Goal: Task Accomplishment & Management: Manage account settings

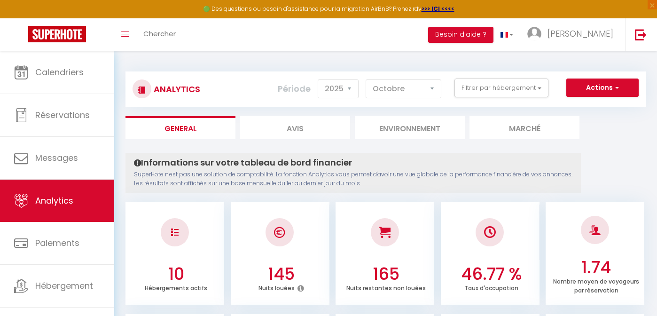
select select "2025"
select select "10"
click at [496, 88] on button "Filtrer par hébergement" at bounding box center [501, 87] width 94 height 19
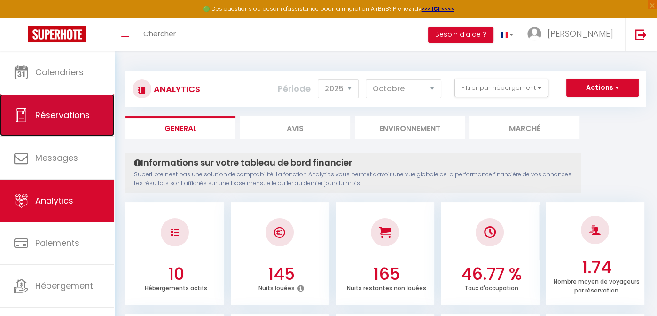
click at [54, 111] on span "Réservations" at bounding box center [62, 115] width 54 height 12
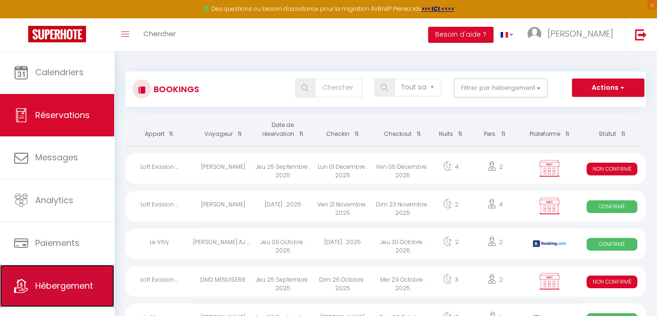
click at [61, 276] on link "Hébergement" at bounding box center [57, 285] width 114 height 42
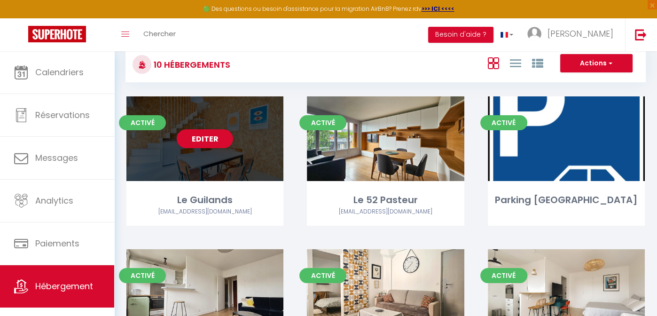
scroll to position [18, 0]
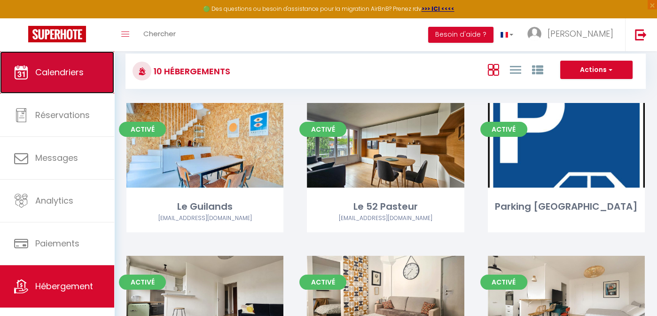
click at [55, 64] on link "Calendriers" at bounding box center [57, 72] width 114 height 42
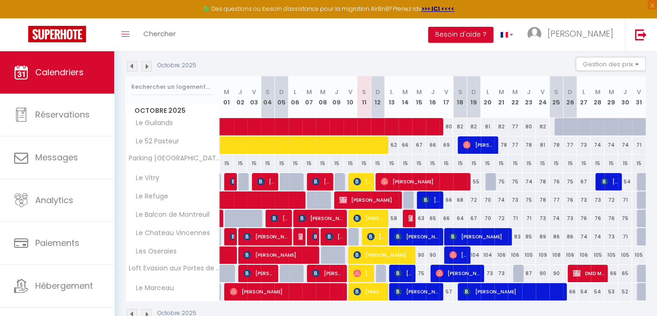
scroll to position [95, 0]
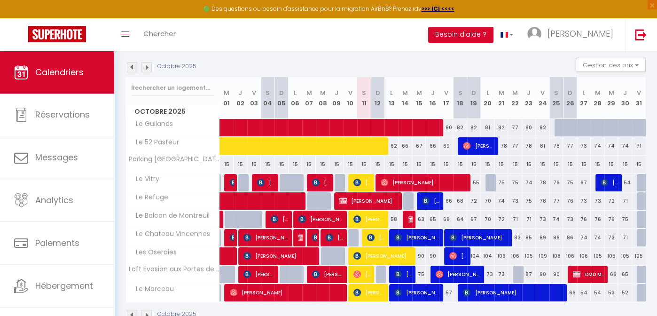
click at [515, 146] on div "77" at bounding box center [515, 145] width 14 height 17
type input "77"
type input "Mer 22 Octobre 2025"
type input "Jeu 23 Octobre 2025"
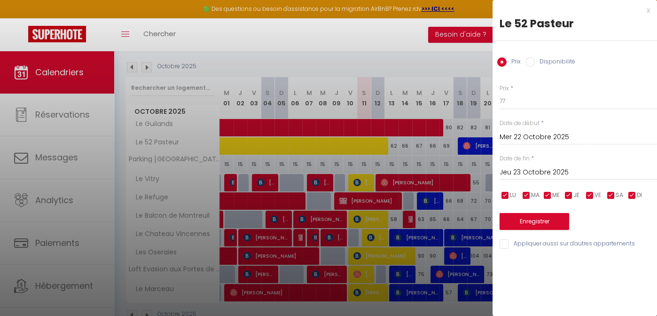
click at [430, 34] on div at bounding box center [328, 158] width 657 height 316
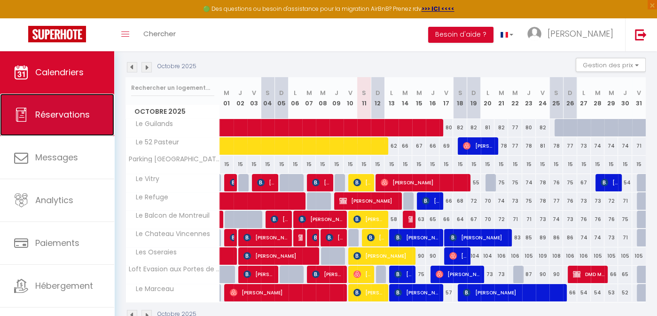
click at [70, 118] on span "Réservations" at bounding box center [62, 114] width 54 height 12
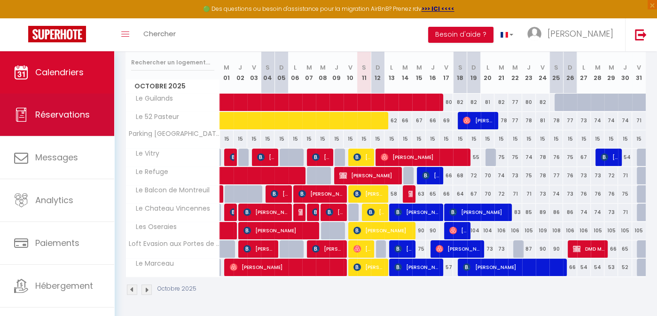
select select "not_cancelled"
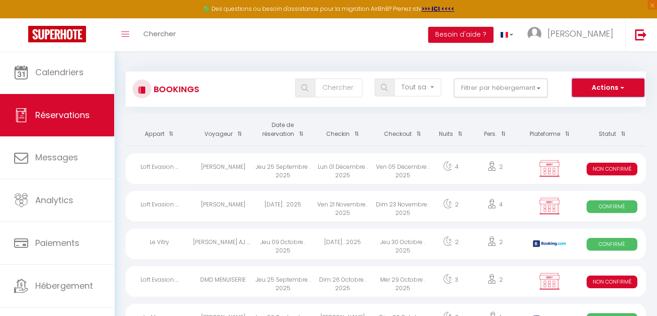
click at [611, 87] on button "Actions" at bounding box center [608, 87] width 72 height 19
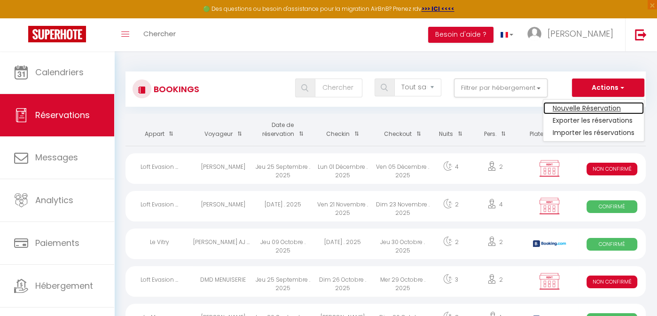
click at [564, 107] on link "Nouvelle Réservation" at bounding box center [593, 108] width 101 height 12
select select
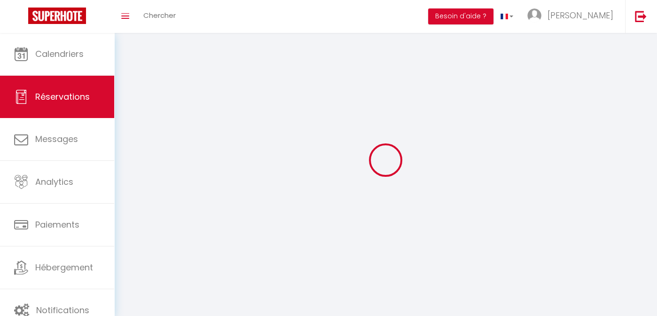
select select
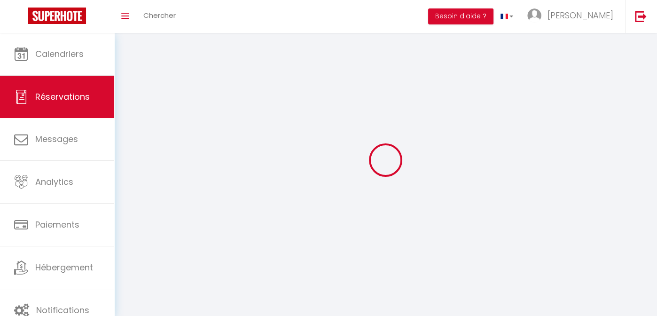
select select
checkbox input "false"
select select
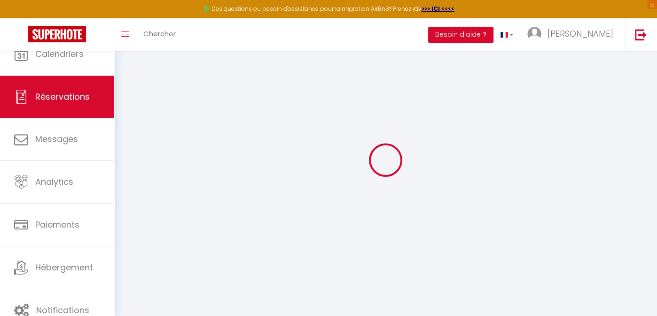
select select
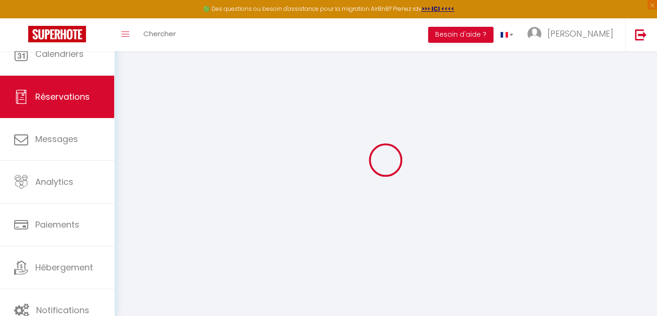
select select
checkbox input "false"
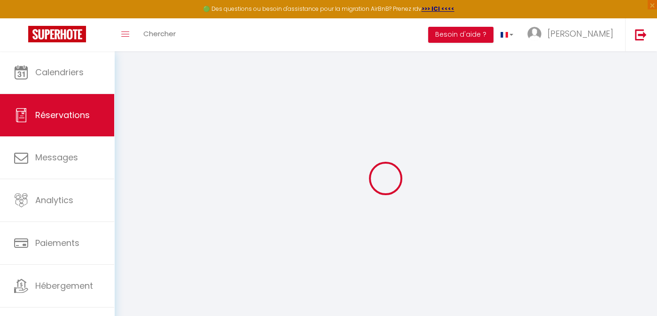
select select
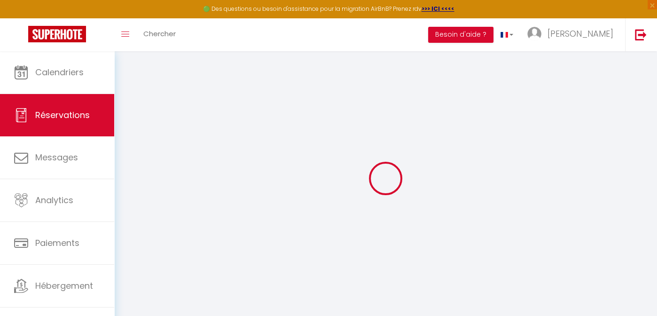
select select
checkbox input "false"
select select
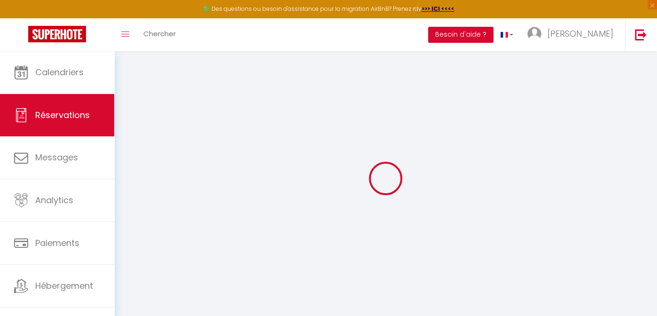
select select
checkbox input "false"
select select
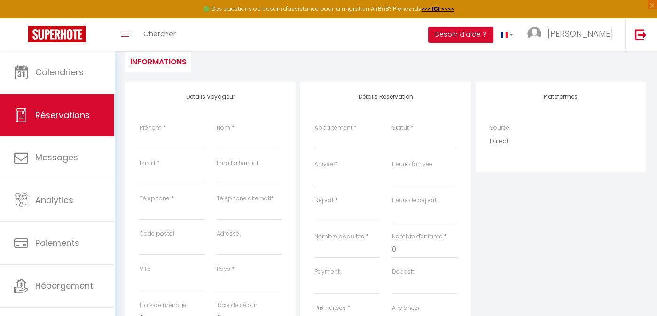
scroll to position [96, 0]
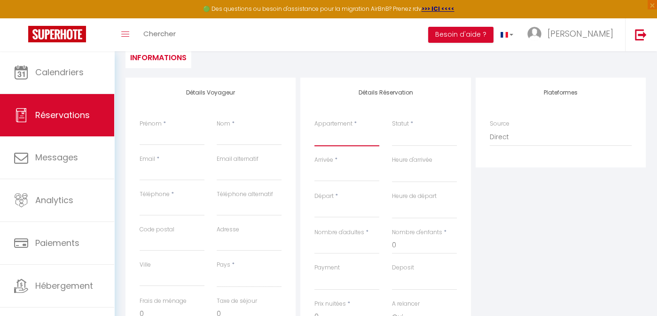
click at [369, 143] on select "Le Guilands [GEOGRAPHIC_DATA] Mairie de [GEOGRAPHIC_DATA] [GEOGRAPHIC_DATA] [GE…" at bounding box center [346, 137] width 65 height 18
select select "72765"
click at [314, 128] on select "Le Guilands [GEOGRAPHIC_DATA] Mairie de [GEOGRAPHIC_DATA] [GEOGRAPHIC_DATA] [GE…" at bounding box center [346, 137] width 65 height 18
select select
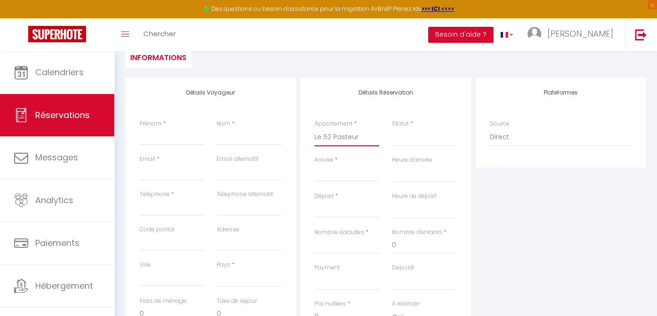
select select
checkbox input "false"
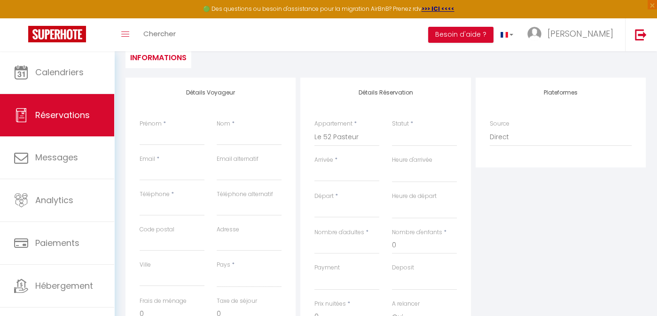
click at [343, 171] on input "Arrivée" at bounding box center [346, 174] width 65 height 12
select select
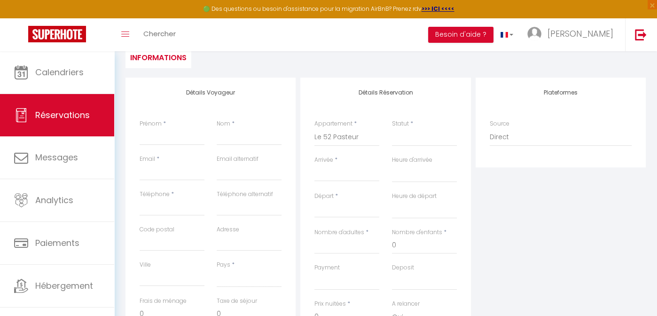
select select
checkbox input "false"
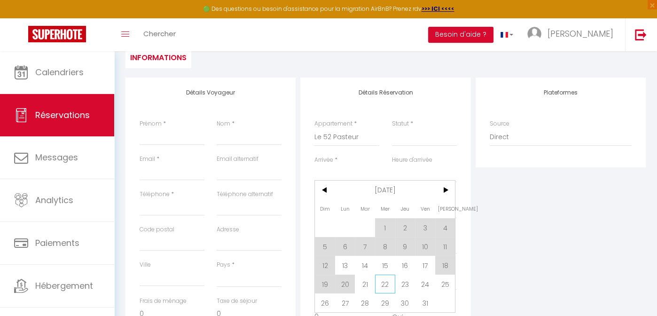
click at [384, 286] on span "22" at bounding box center [385, 283] width 20 height 19
click at [384, 286] on div "Payment OK KO" at bounding box center [346, 281] width 77 height 36
select select
type input "Mer 22 Octobre 2025"
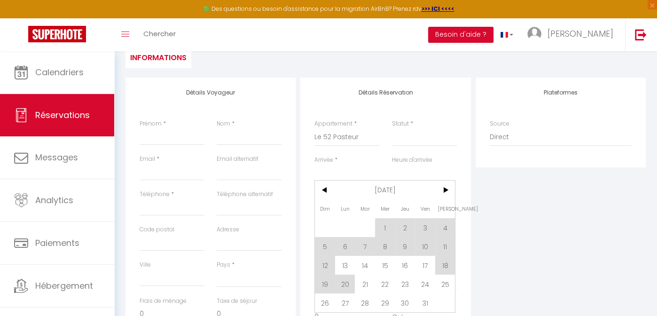
select select
type input "Jeu 23 Octobre 2025"
select select
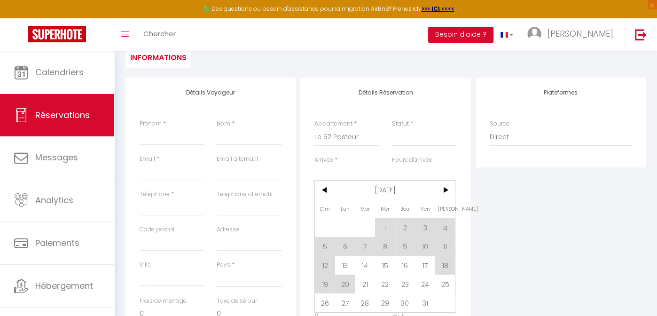
checkbox input "false"
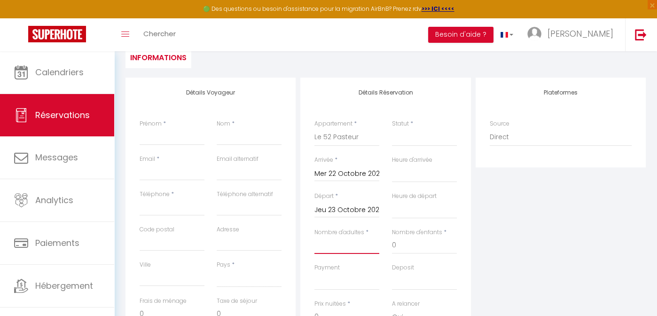
click at [329, 248] on input "Nombre d'adultes" at bounding box center [346, 245] width 65 height 17
type input "2"
select select
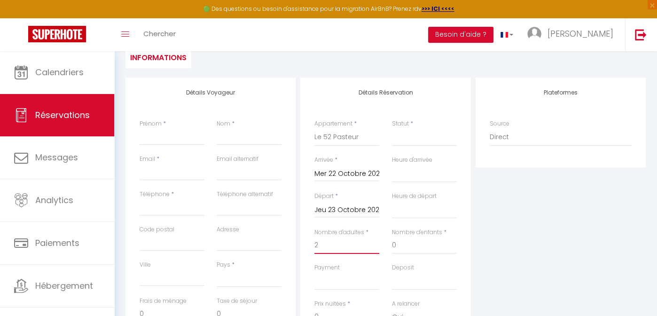
select select
checkbox input "false"
select select
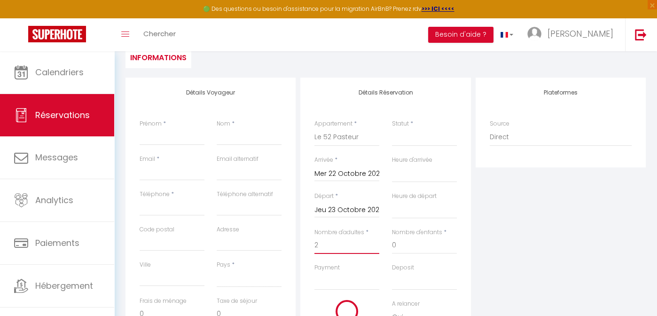
select select
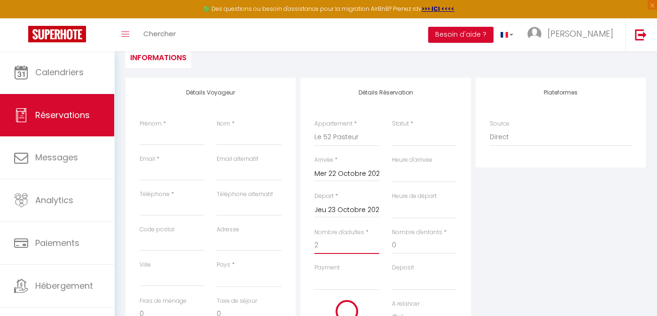
checkbox input "false"
type input "2"
click at [178, 140] on input "Prénom" at bounding box center [171, 136] width 65 height 17
type input "[PERSON_NAME]"
type input "LESAGE"
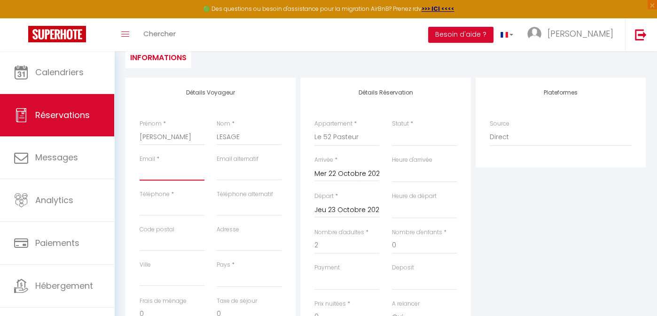
type input "[EMAIL_ADDRESS][DOMAIN_NAME]"
type input "0676746321"
type input "93100"
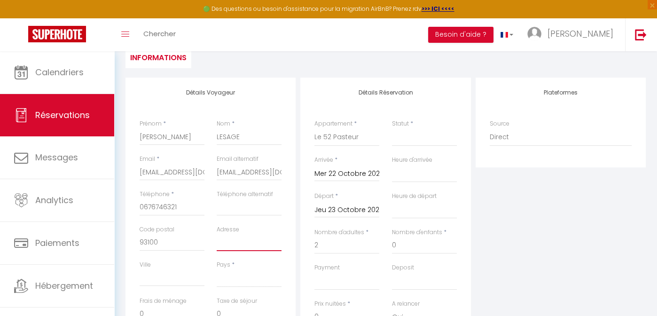
type input "[STREET_ADDRESS][PERSON_NAME]"
type input "Montreuil"
select select "FR"
select select
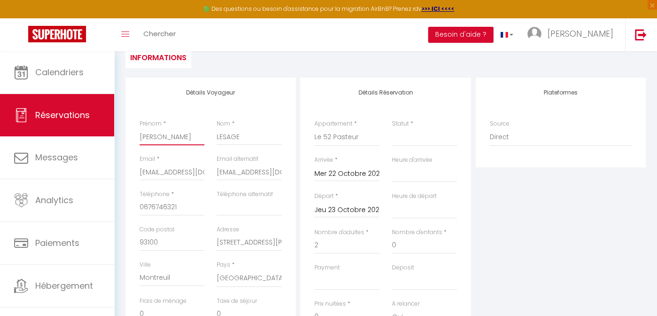
select select
checkbox input "false"
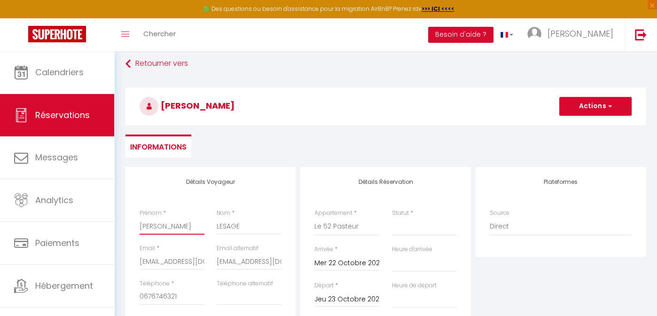
scroll to position [2, 0]
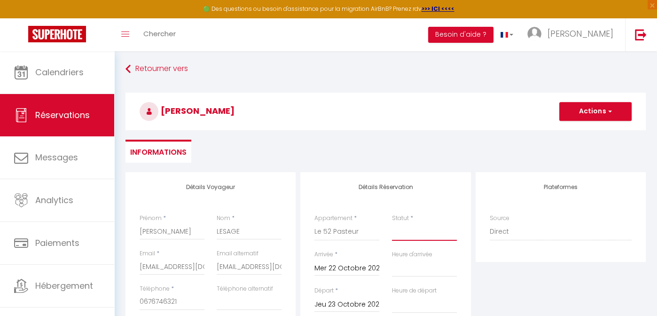
click at [429, 235] on select "Confirmé Non Confirmé [PERSON_NAME] par le voyageur No Show Request" at bounding box center [424, 232] width 65 height 18
select select "2"
click at [392, 223] on select "Confirmé Non Confirmé [PERSON_NAME] par le voyageur No Show Request" at bounding box center [424, 232] width 65 height 18
select select
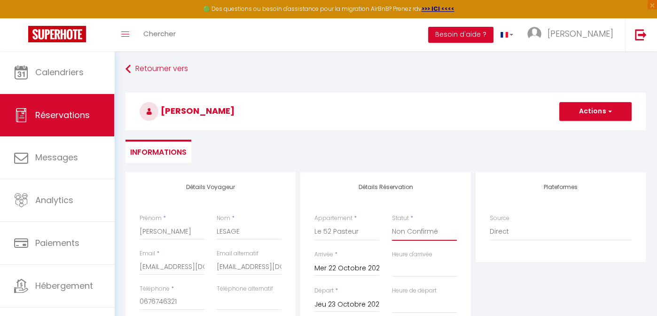
select select
checkbox input "false"
click at [478, 134] on div "[PERSON_NAME] Actions Enregistrer Actions Enregistrer [PERSON_NAME] et éditer E…" at bounding box center [385, 110] width 532 height 50
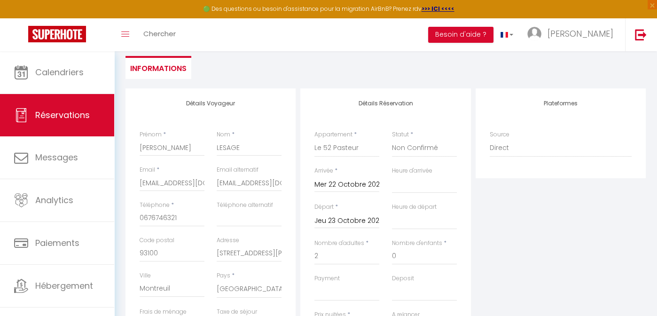
scroll to position [160, 0]
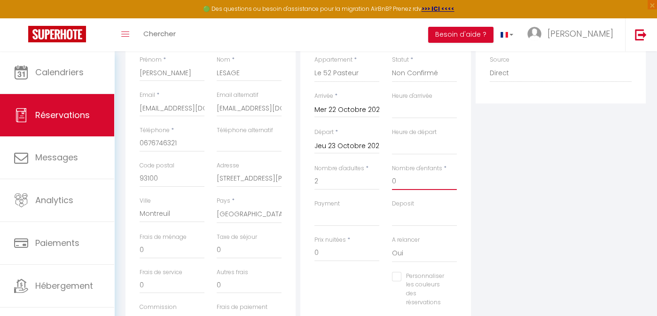
click at [419, 180] on input "0" at bounding box center [424, 181] width 65 height 17
click at [487, 151] on div "Plateformes Source Direct [DOMAIN_NAME] [DOMAIN_NAME] Chalet montagne Expedia G…" at bounding box center [560, 182] width 175 height 336
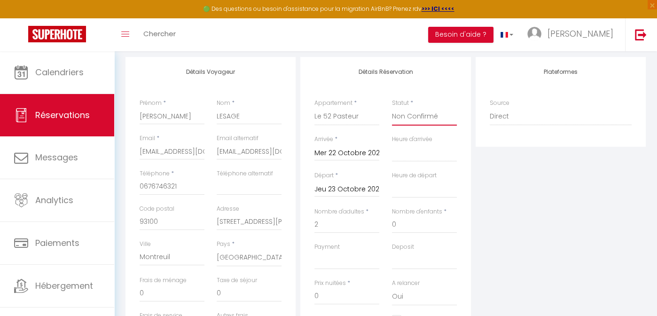
click at [435, 116] on select "Confirmé Non Confirmé [PERSON_NAME] par le voyageur No Show Request" at bounding box center [424, 117] width 65 height 18
select select "1"
click at [392, 108] on select "Confirmé Non Confirmé [PERSON_NAME] par le voyageur No Show Request" at bounding box center [424, 117] width 65 height 18
select select
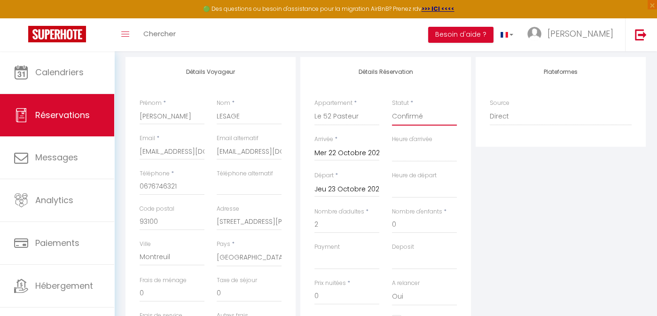
select select
checkbox input "false"
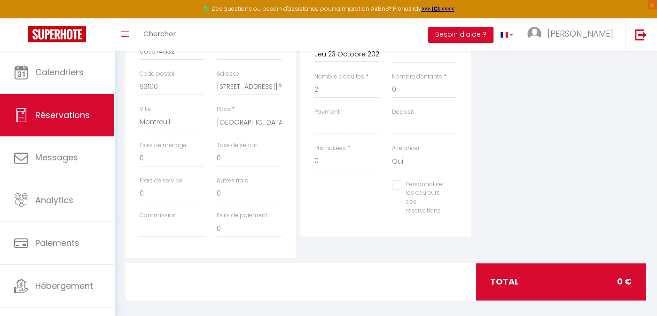
scroll to position [254, 0]
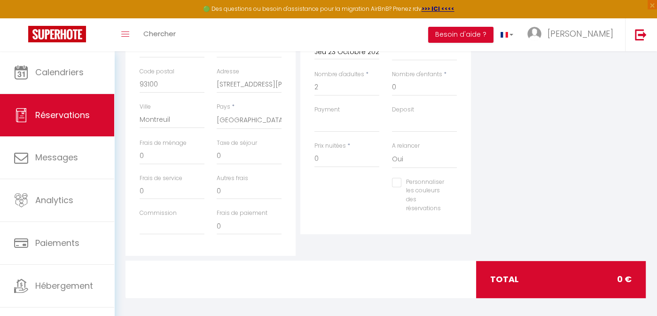
click at [351, 239] on div "Détails Réservation Appartement * [GEOGRAPHIC_DATA] [GEOGRAPHIC_DATA] Mairie de…" at bounding box center [385, 88] width 175 height 336
click at [341, 161] on input "0" at bounding box center [346, 158] width 65 height 17
click at [343, 212] on div "Personnaliser les couleurs des réservations #D7092E" at bounding box center [385, 200] width 155 height 45
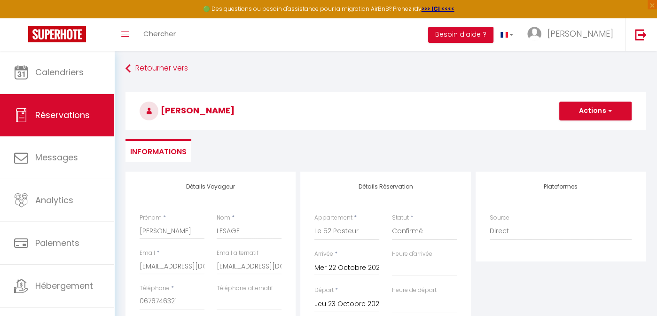
scroll to position [0, 0]
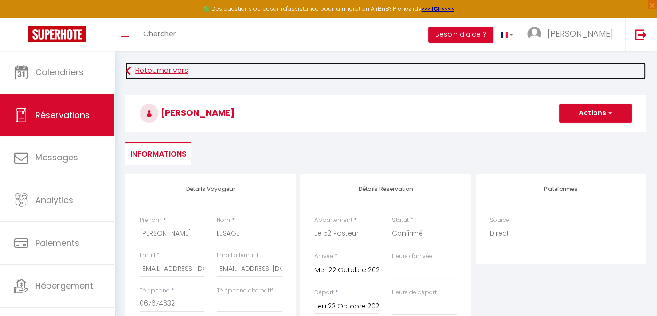
click at [165, 66] on link "Retourner vers" at bounding box center [385, 70] width 520 height 17
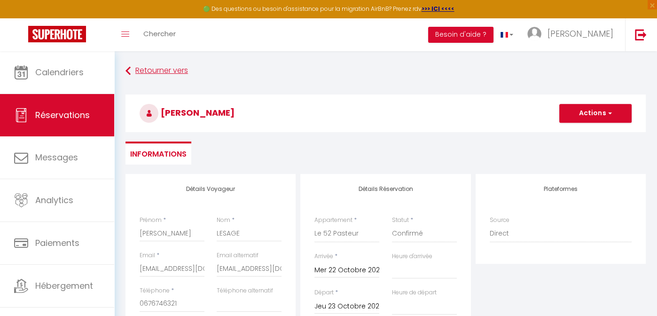
select select "not_cancelled"
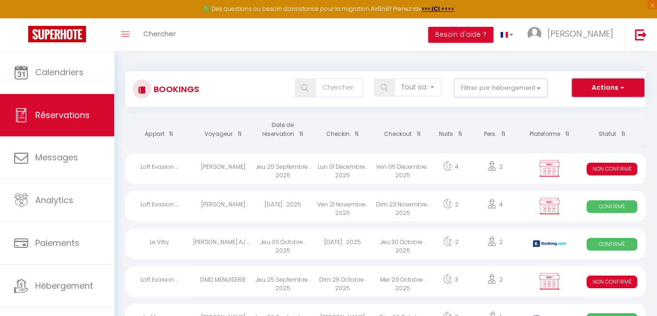
click at [585, 91] on button "Actions" at bounding box center [608, 87] width 72 height 19
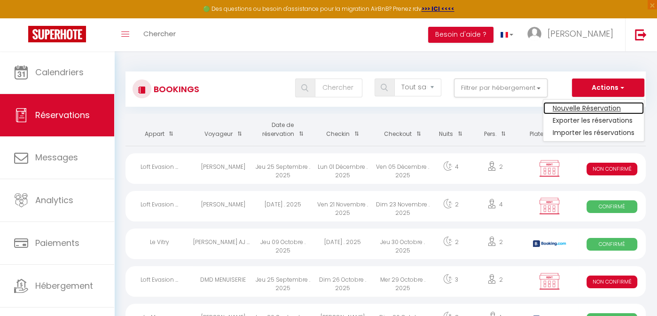
click at [564, 108] on link "Nouvelle Réservation" at bounding box center [593, 108] width 101 height 12
select select
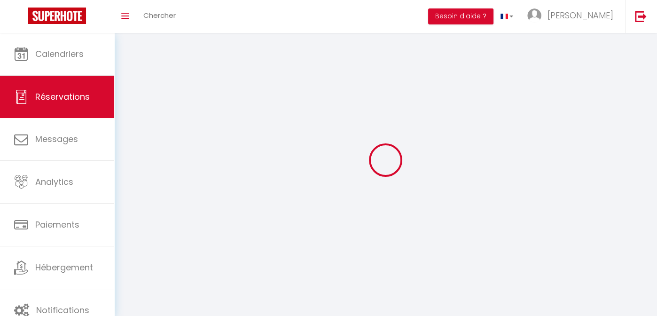
select select
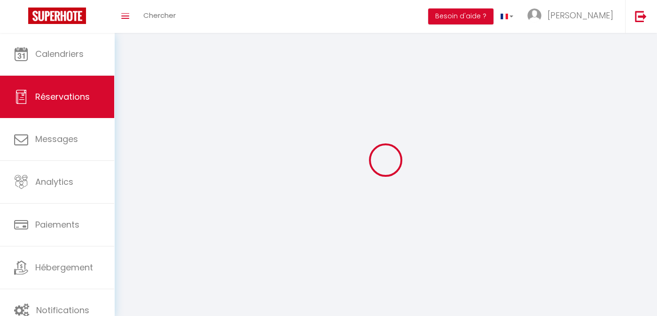
select select
checkbox input "false"
select select
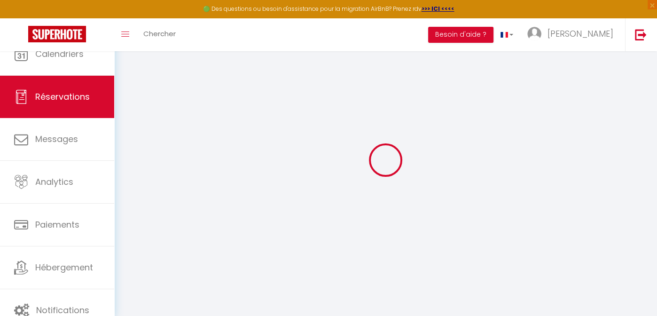
select select
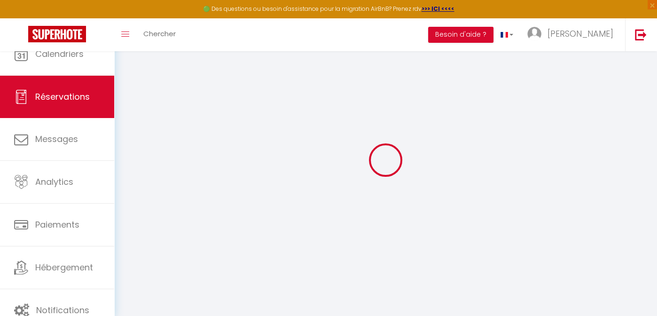
select select
checkbox input "false"
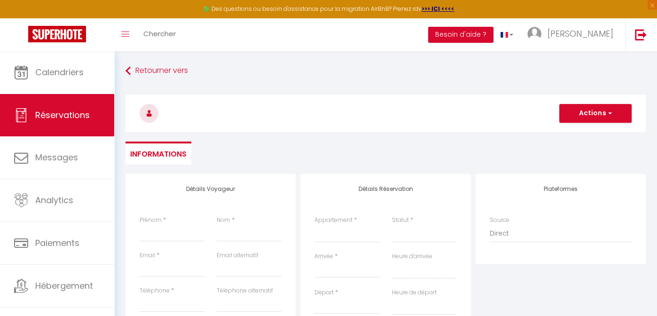
select select
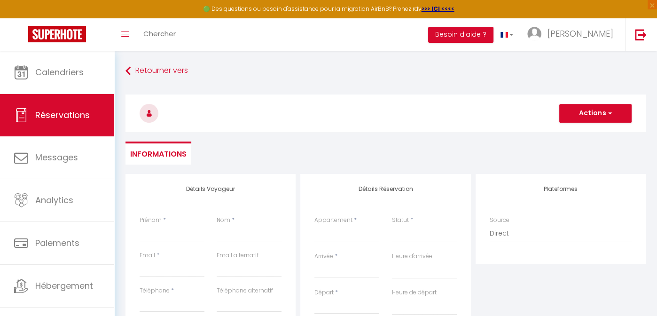
select select
checkbox input "false"
select select
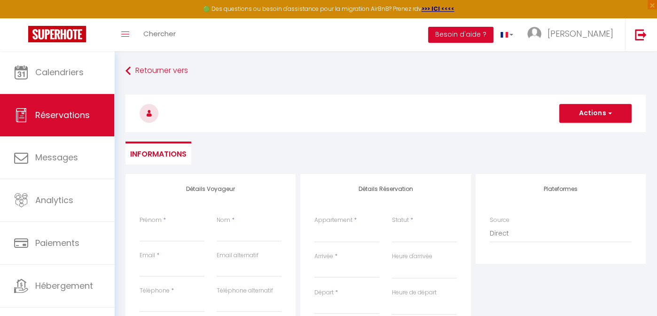
select select
checkbox input "false"
select select
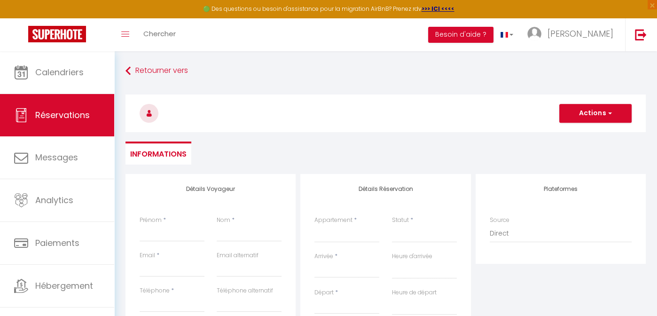
select select
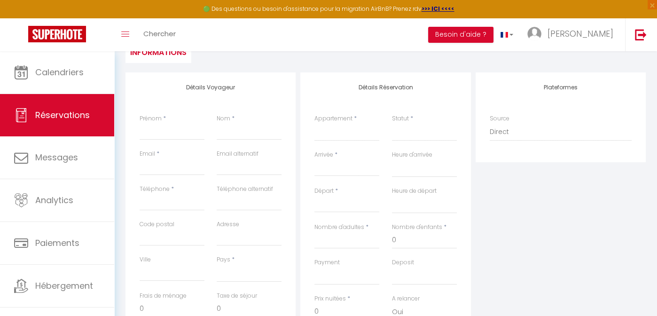
scroll to position [102, 0]
click at [361, 137] on select "Le Guilands [GEOGRAPHIC_DATA] Mairie de [GEOGRAPHIC_DATA] [GEOGRAPHIC_DATA] [GE…" at bounding box center [346, 132] width 65 height 18
select select "72765"
click at [314, 123] on select "Le Guilands [GEOGRAPHIC_DATA] Mairie de [GEOGRAPHIC_DATA] [GEOGRAPHIC_DATA] [GE…" at bounding box center [346, 132] width 65 height 18
select select
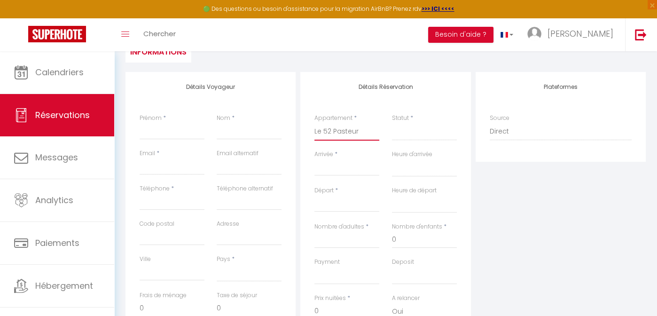
select select
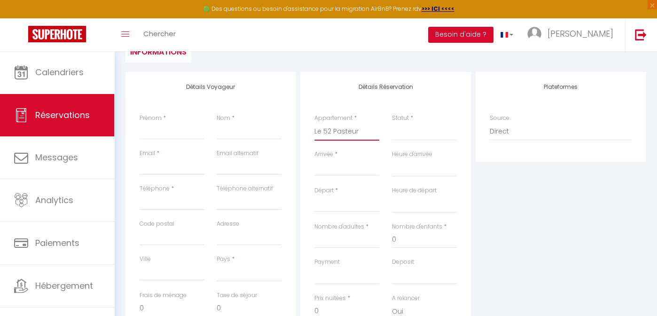
checkbox input "false"
click at [361, 168] on input "Arrivée" at bounding box center [346, 168] width 65 height 12
select select
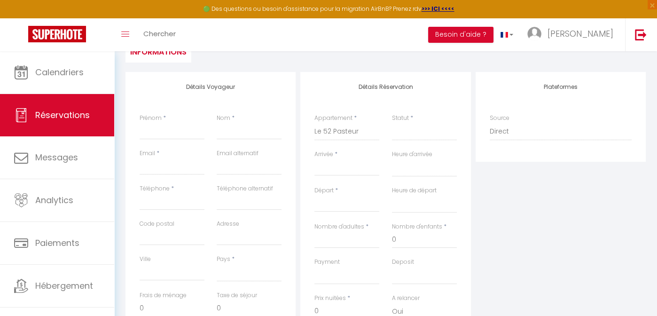
select select
checkbox input "false"
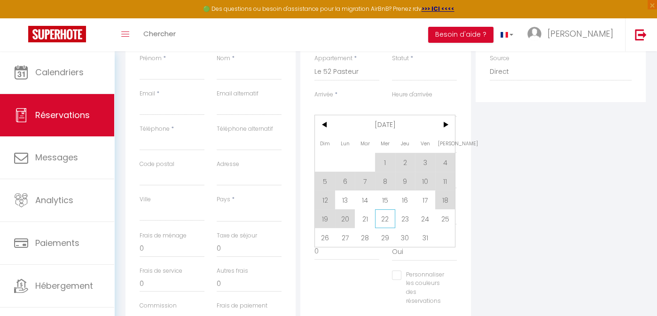
click at [384, 218] on span "22" at bounding box center [385, 218] width 20 height 19
select select
type input "Mer 22 Octobre 2025"
select select
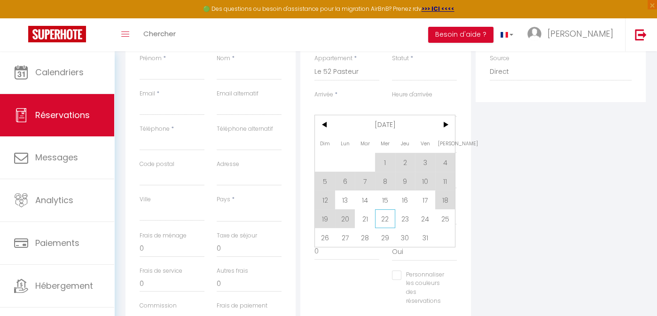
type input "Jeu 23 Octobre 2025"
select select
checkbox input "false"
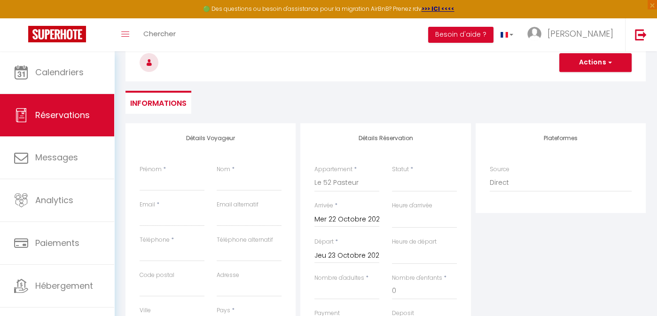
scroll to position [0, 0]
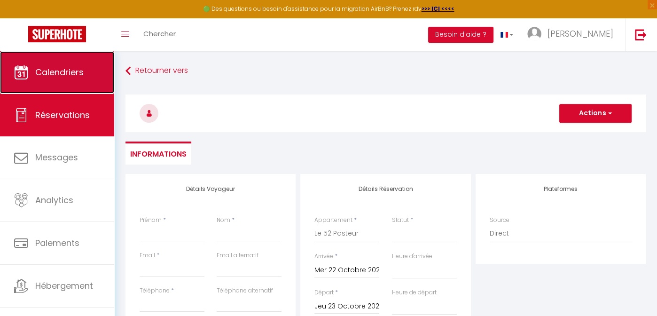
click at [65, 81] on link "Calendriers" at bounding box center [57, 72] width 114 height 42
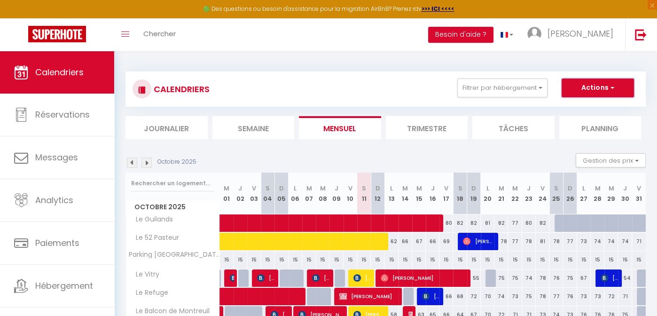
click at [583, 92] on button "Actions" at bounding box center [597, 87] width 72 height 19
click at [563, 54] on div "CALENDRIERS Filtrer par hébergement Annuel Le Guilands [GEOGRAPHIC_DATA] Mairie…" at bounding box center [385, 243] width 542 height 385
click at [593, 159] on button "Gestion des prix" at bounding box center [610, 160] width 70 height 14
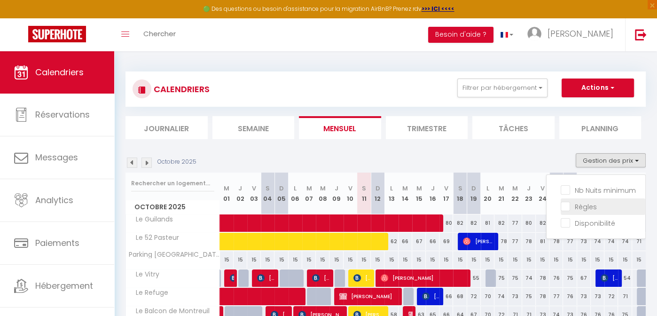
click at [583, 204] on input "Règles" at bounding box center [602, 205] width 85 height 9
checkbox input "true"
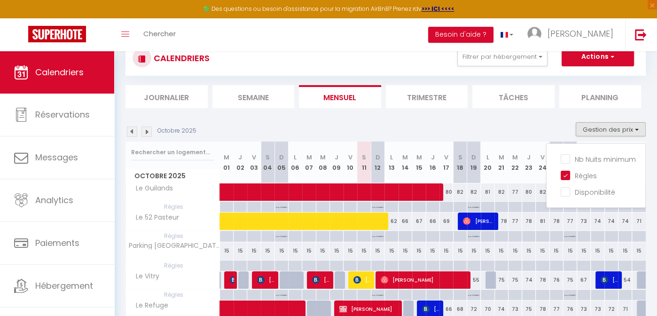
scroll to position [11, 0]
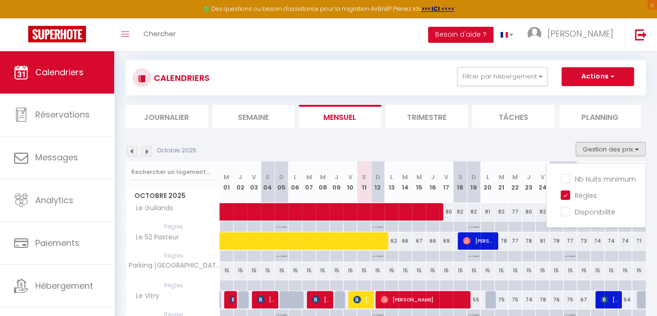
click at [591, 169] on div "Nb Nuits minimum Règles Disponibilité" at bounding box center [596, 195] width 100 height 65
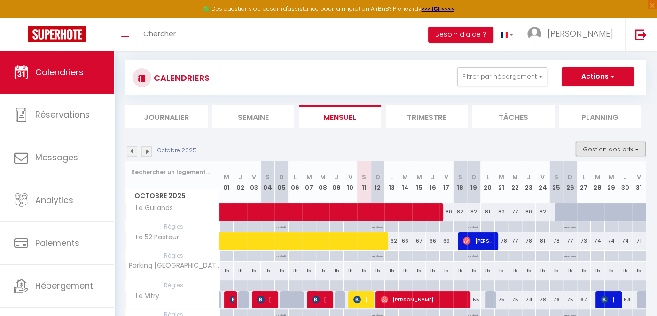
click at [601, 147] on button "Gestion des prix" at bounding box center [610, 149] width 70 height 14
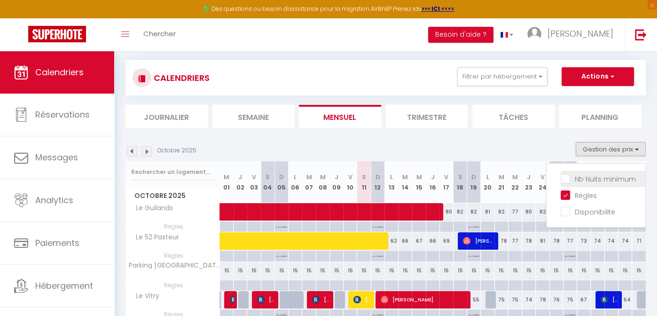
click at [583, 175] on input "Nb Nuits minimum" at bounding box center [602, 177] width 85 height 9
checkbox input "true"
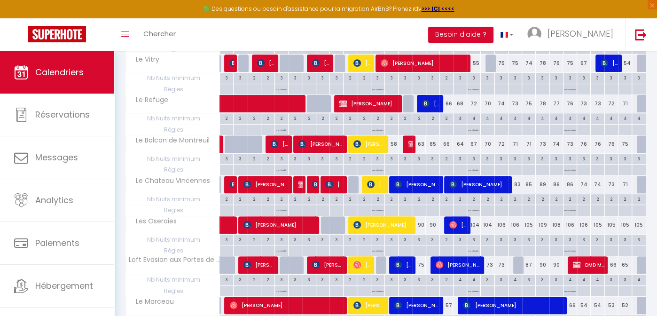
scroll to position [280, 0]
click at [497, 216] on div "106" at bounding box center [501, 224] width 14 height 17
type input "106"
type input "[DATE]"
type input "Mer 22 Octobre 2025"
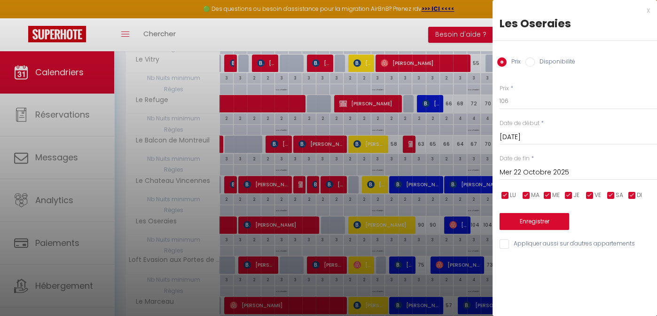
click at [648, 9] on div "x" at bounding box center [570, 10] width 157 height 11
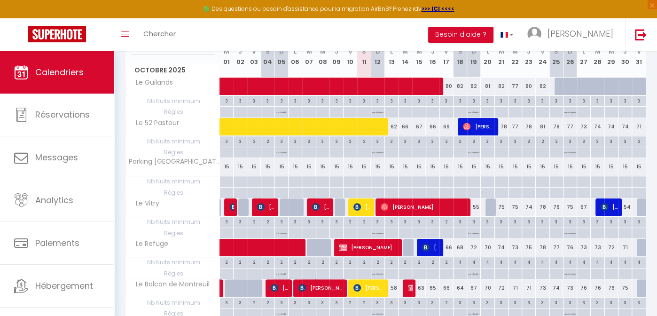
scroll to position [134, 0]
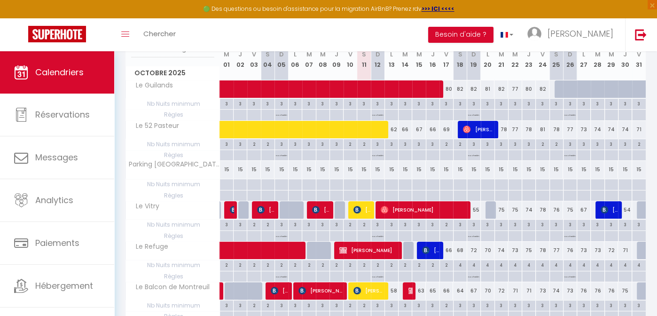
click at [514, 143] on div "3" at bounding box center [514, 143] width 13 height 9
type input "3"
type input "Mer 22 Octobre 2025"
type input "Jeu 23 Octobre 2025"
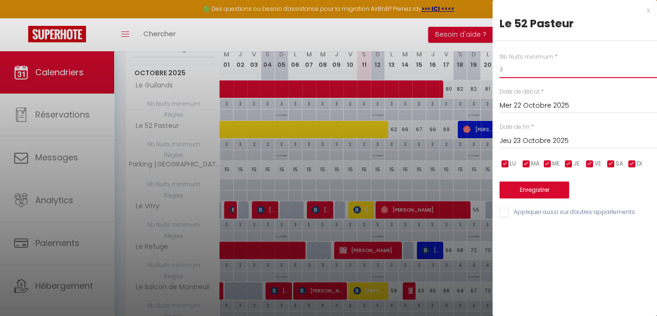
drag, startPoint x: 511, startPoint y: 73, endPoint x: 492, endPoint y: 65, distance: 20.8
click at [492, 65] on body "🟢 Des questions ou besoin d'assistance pour la migration AirBnB? Prenez rdv >>>…" at bounding box center [328, 219] width 657 height 605
type input "1"
click at [544, 191] on button "Enregistrer" at bounding box center [534, 189] width 70 height 17
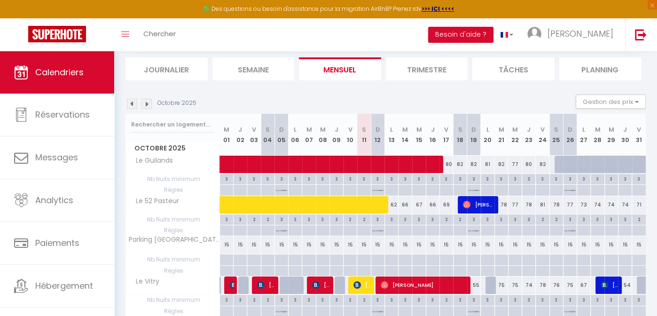
scroll to position [58, 0]
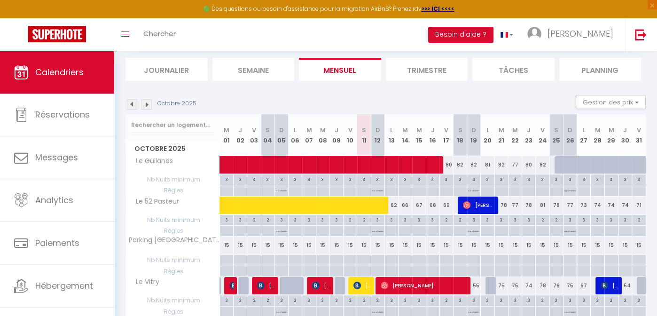
click at [501, 218] on div "3" at bounding box center [501, 219] width 13 height 9
type input "3"
type input "[DATE]"
type input "Mer 22 Octobre 2025"
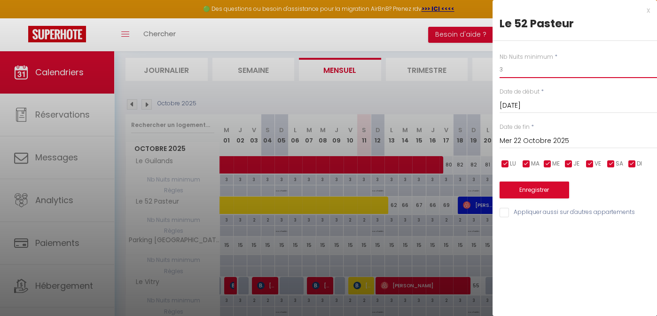
drag, startPoint x: 515, startPoint y: 68, endPoint x: 494, endPoint y: 71, distance: 21.3
click at [494, 71] on div "Nb Nuits minimum * 3 Date de début * [DATE] < [DATE] > Dim Lun Mar Mer Jeu Ven …" at bounding box center [574, 130] width 164 height 178
type input "1"
click at [538, 189] on button "Enregistrer" at bounding box center [534, 189] width 70 height 17
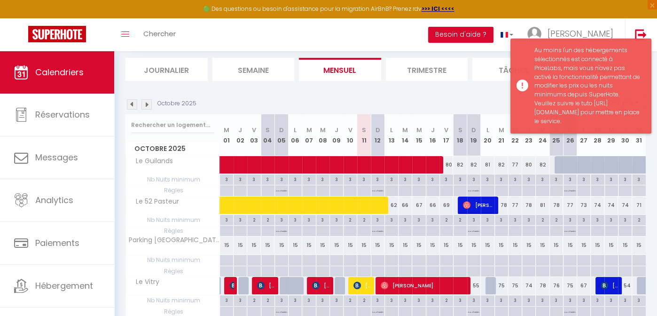
click at [592, 116] on div "Au moins l'un des hébergements sélectionnés est connecté à PriceLabs, mais vous…" at bounding box center [587, 86] width 107 height 80
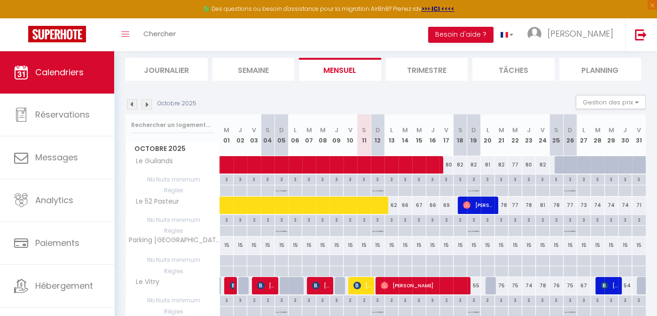
click at [515, 220] on div "3" at bounding box center [514, 219] width 13 height 9
type input "3"
type input "Mer 22 Octobre 2025"
type input "Jeu 23 Octobre 2025"
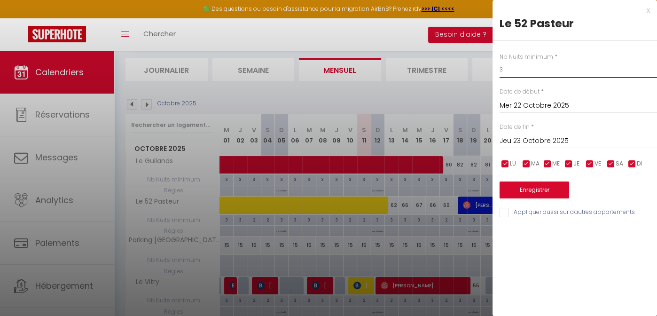
drag, startPoint x: 524, startPoint y: 66, endPoint x: 493, endPoint y: 67, distance: 30.5
click at [493, 67] on div "Nb Nuits minimum * 3 Date de début * [DATE] < [DATE] > Dim Lun Mar Mer Jeu Ven …" at bounding box center [574, 130] width 164 height 178
type input "1"
click at [531, 189] on button "Enregistrer" at bounding box center [534, 189] width 70 height 17
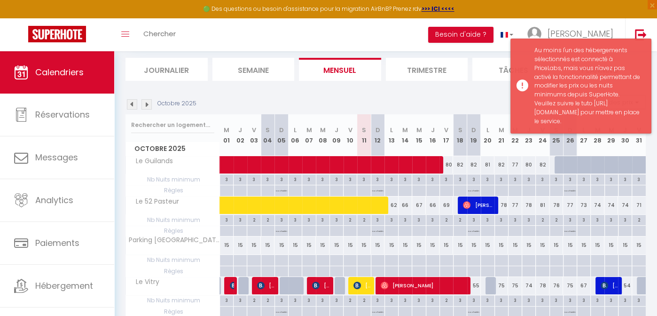
click at [572, 116] on div "Au moins l'un des hébergements sélectionnés est connecté à PriceLabs, mais vous…" at bounding box center [587, 86] width 107 height 80
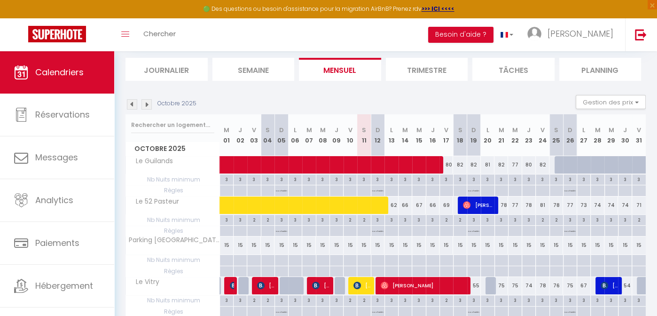
click at [559, 133] on th "S 25" at bounding box center [556, 135] width 14 height 42
click at [601, 103] on button "Gestion des prix" at bounding box center [610, 102] width 70 height 14
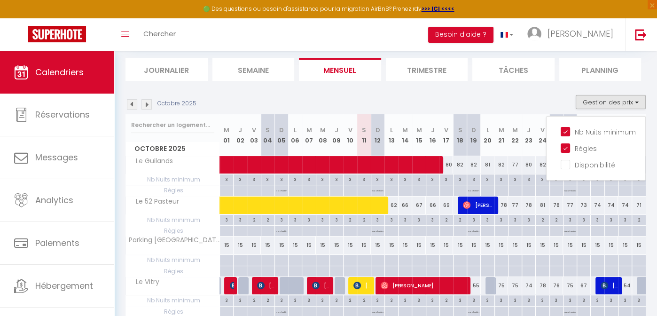
click at [530, 96] on div "Octobre 2025 Gestion des prix Nb Nuits minimum Règles Disponibilité" at bounding box center [385, 104] width 520 height 19
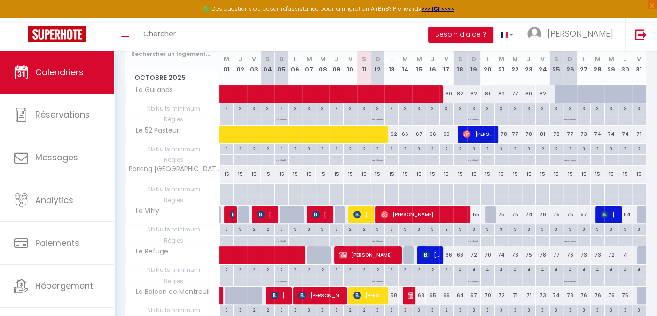
scroll to position [0, 0]
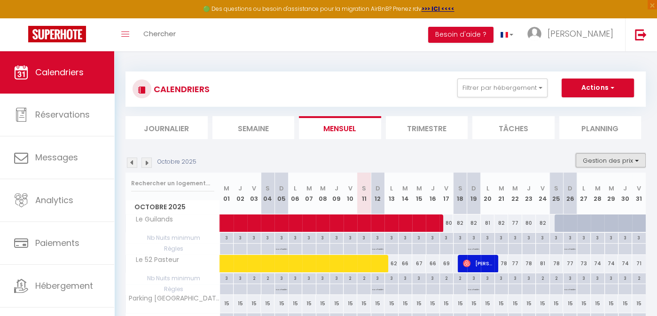
click at [596, 161] on button "Gestion des prix" at bounding box center [610, 160] width 70 height 14
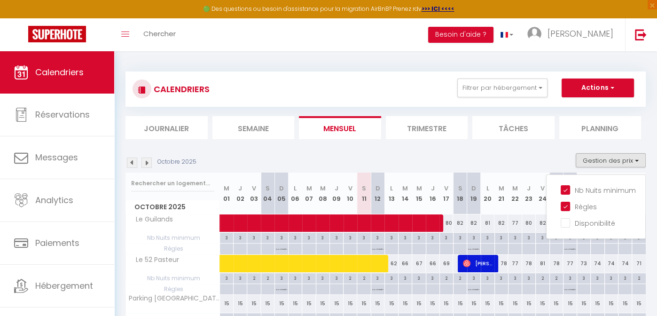
click at [531, 157] on div "Octobre 2025 Gestion des prix Nb Nuits minimum Règles Disponibilité" at bounding box center [385, 162] width 520 height 19
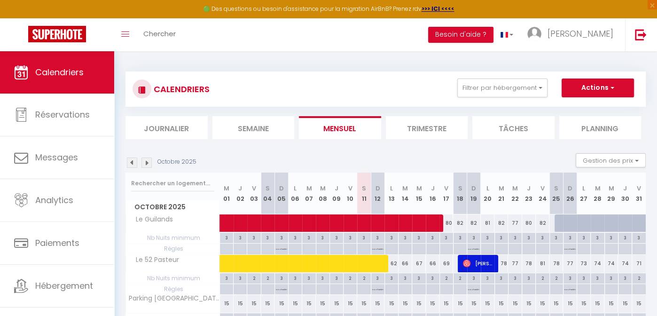
click at [517, 277] on div "3" at bounding box center [514, 277] width 13 height 9
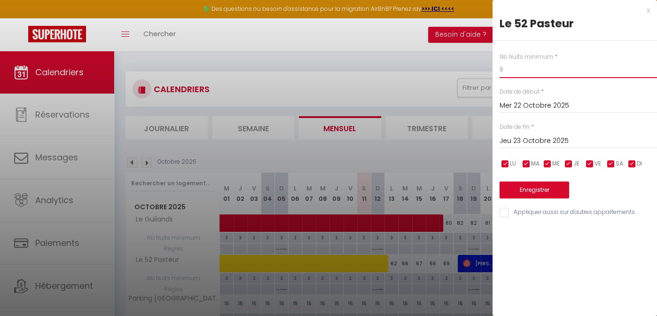
drag, startPoint x: 508, startPoint y: 73, endPoint x: 494, endPoint y: 71, distance: 13.8
click at [494, 71] on div "Nb Nuits minimum * 3 Date de début * [DATE] < [DATE] > Dim Lun Mar Mer Jeu Ven …" at bounding box center [574, 130] width 164 height 178
type input "1"
click at [540, 195] on button "Enregistrer" at bounding box center [534, 189] width 70 height 17
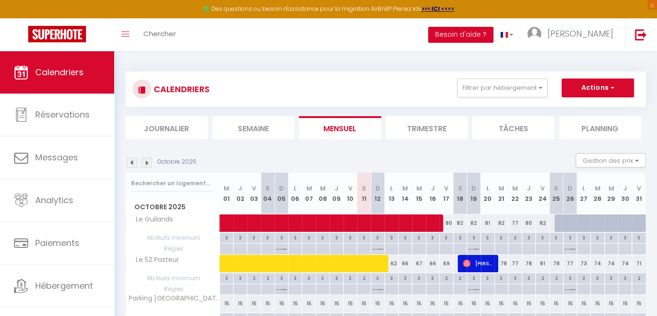
click at [493, 28] on button "Besoin d'aide ?" at bounding box center [460, 35] width 65 height 16
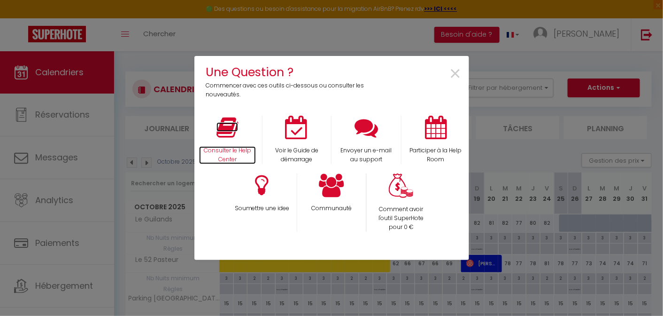
click at [234, 137] on icon at bounding box center [228, 127] width 22 height 23
click at [459, 72] on span "×" at bounding box center [455, 74] width 13 height 30
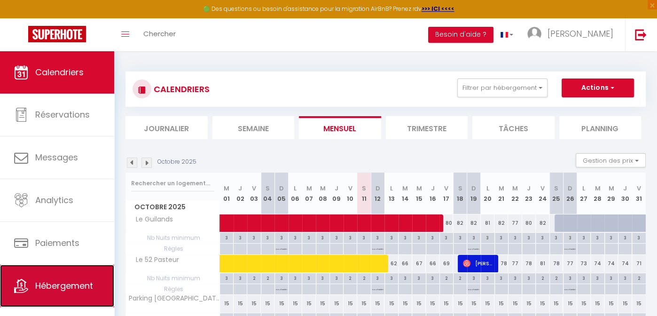
click at [61, 281] on span "Hébergement" at bounding box center [64, 285] width 58 height 12
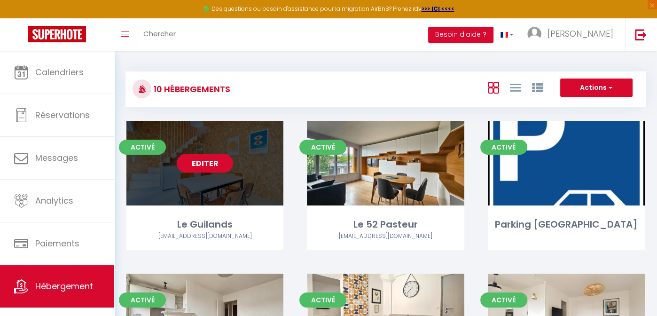
click at [201, 163] on link "Editer" at bounding box center [205, 163] width 56 height 19
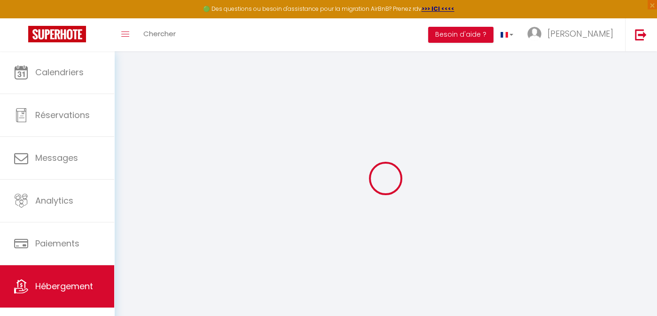
select select
type input "[EMAIL_ADDRESS][DOMAIN_NAME]"
checkbox input "true"
select select
checkbox input "false"
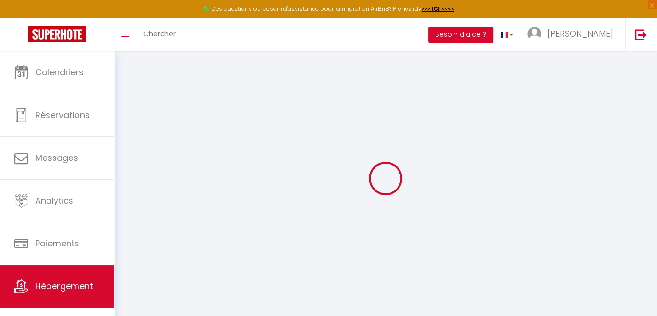
checkbox input "false"
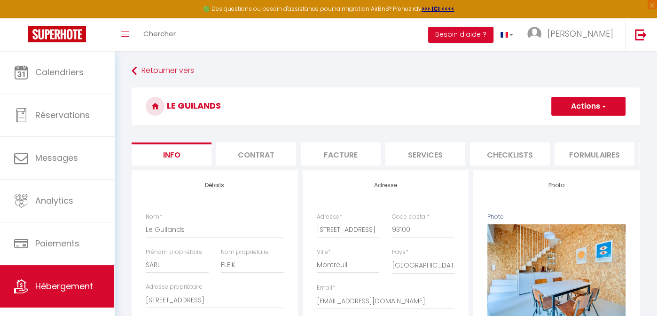
click at [428, 155] on li "Services" at bounding box center [425, 153] width 80 height 23
select select
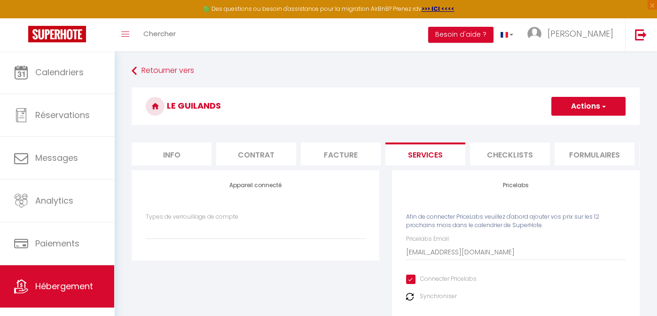
scroll to position [103, 0]
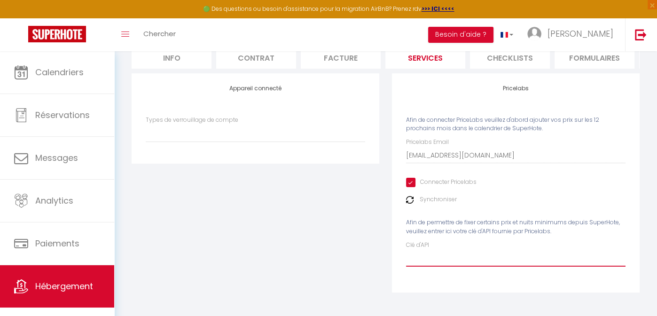
click at [424, 259] on input "Clé d'API" at bounding box center [515, 257] width 219 height 17
paste input "A7FbDwACuof4uZjQq5ByNGB44rCk4uyQo2MboWcl"
type input "A7FbDwACuof4uZjQq5ByNGB44rCk4uyQo2MboWcl"
select select
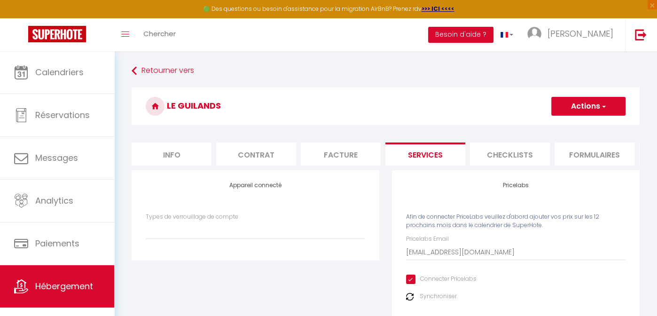
type input "A7FbDwACuof4uZjQq5ByNGB44rCk4uyQo2MboWcl"
click at [593, 105] on button "Actions" at bounding box center [588, 106] width 74 height 19
click at [573, 128] on link "Enregistrer" at bounding box center [587, 127] width 74 height 12
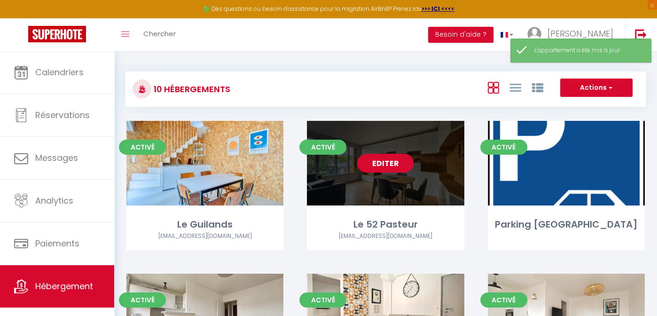
click at [383, 163] on link "Editer" at bounding box center [385, 163] width 56 height 19
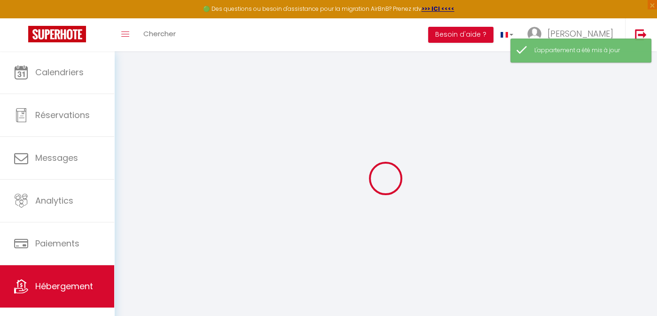
select select
type input "[EMAIL_ADDRESS][DOMAIN_NAME]"
checkbox input "true"
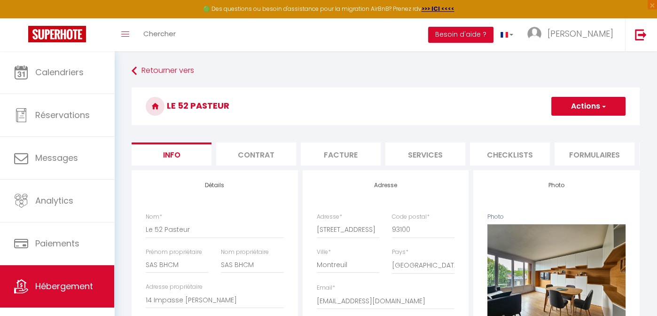
click at [422, 152] on li "Services" at bounding box center [425, 153] width 80 height 23
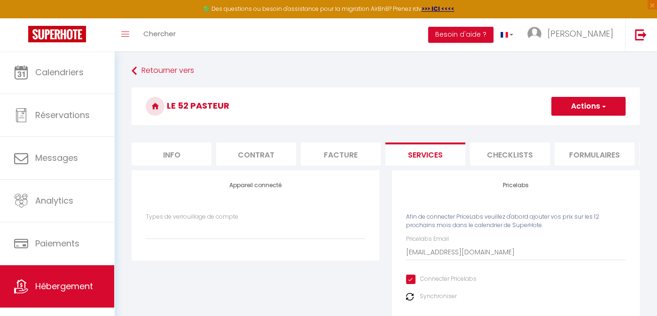
scroll to position [103, 0]
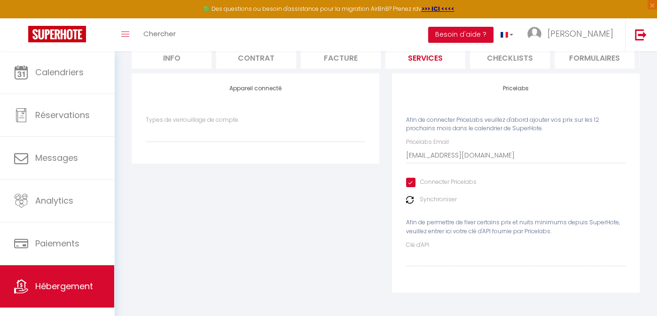
click at [425, 267] on div "Pricelabs Afin de connecter PriceLabs veuillez d'abord ajouter vos prix sur les…" at bounding box center [516, 182] width 248 height 218
click at [440, 259] on input "Clé d'API" at bounding box center [515, 257] width 219 height 17
paste input "A7FbDwACuof4uZjQq5ByNGB44rCk4uyQo2MboWcl"
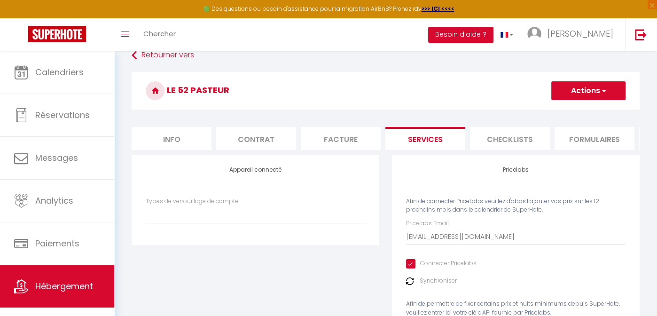
scroll to position [0, 0]
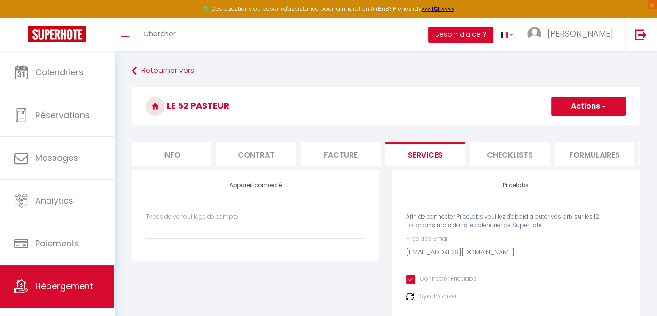
click at [585, 106] on button "Actions" at bounding box center [588, 106] width 74 height 19
click at [566, 122] on link "Enregistrer" at bounding box center [587, 127] width 74 height 12
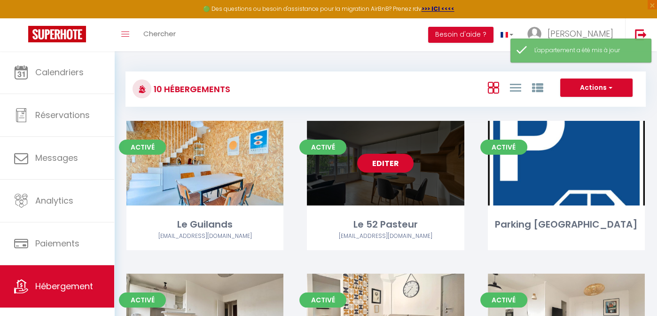
scroll to position [76, 0]
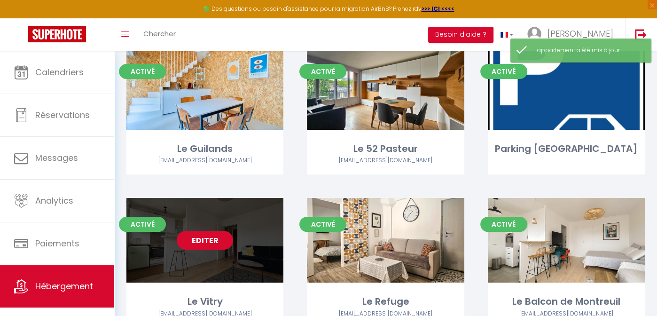
click at [204, 239] on link "Editer" at bounding box center [205, 240] width 56 height 19
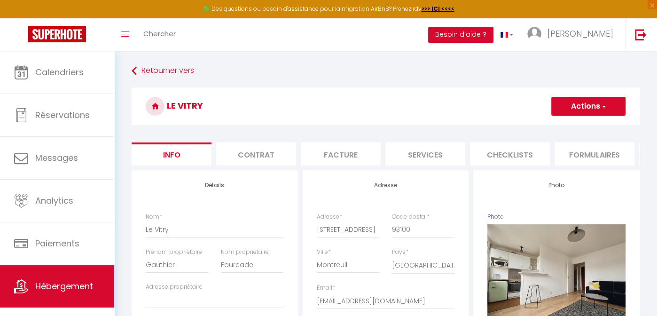
click at [443, 155] on li "Services" at bounding box center [425, 153] width 80 height 23
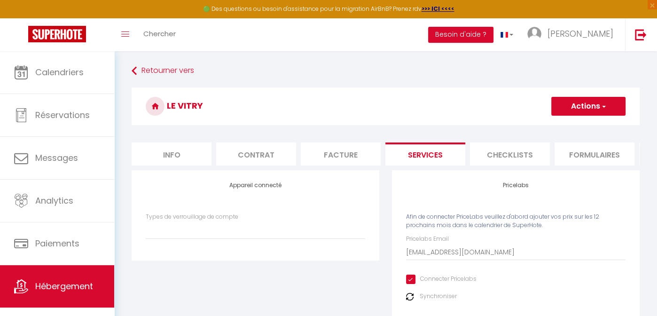
scroll to position [103, 0]
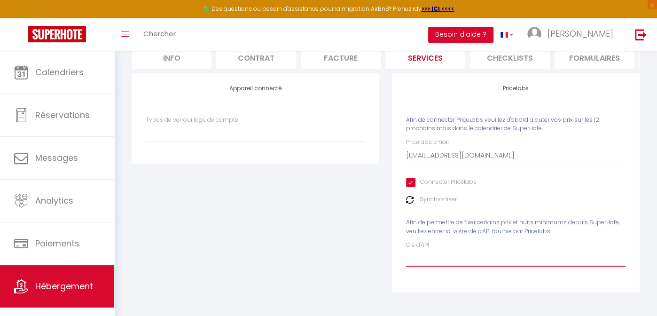
click at [421, 254] on input "Clé d'API" at bounding box center [515, 257] width 219 height 17
paste input "A7FbDwACuof4uZjQq5ByNGB44rCk4uyQo2MboWcl"
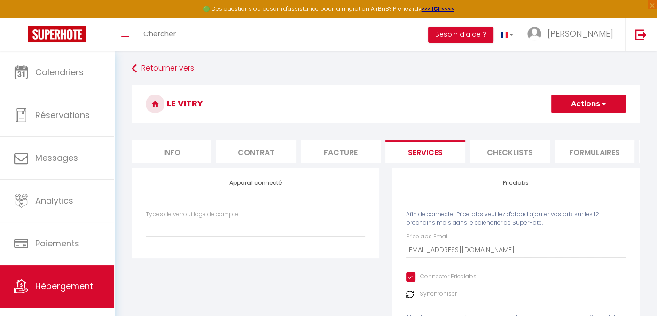
scroll to position [0, 0]
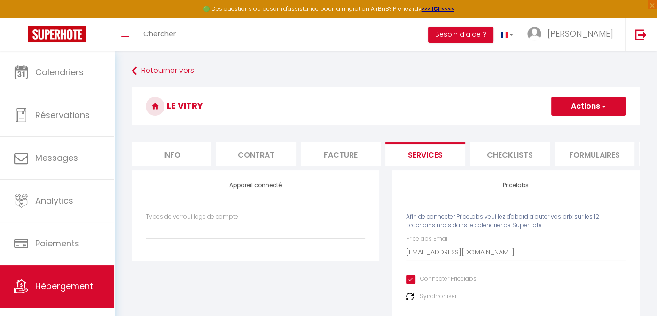
click at [584, 106] on button "Actions" at bounding box center [588, 106] width 74 height 19
click at [580, 124] on link "Enregistrer" at bounding box center [587, 127] width 74 height 12
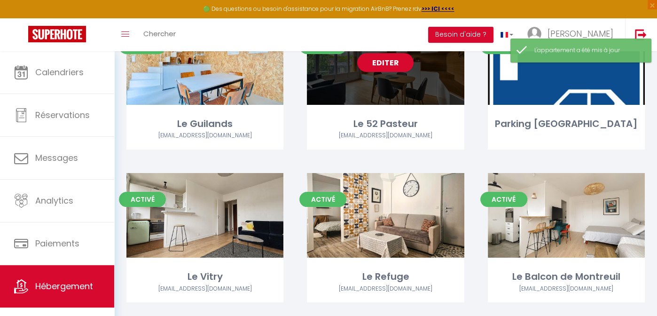
scroll to position [104, 0]
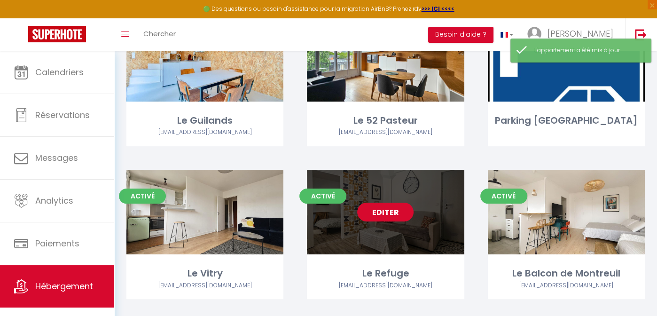
click at [393, 212] on link "Editer" at bounding box center [385, 211] width 56 height 19
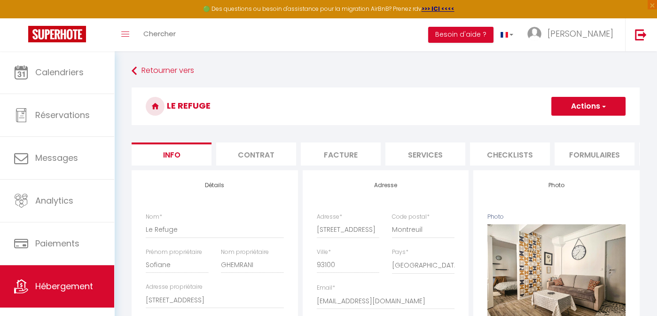
click at [435, 145] on li "Services" at bounding box center [425, 153] width 80 height 23
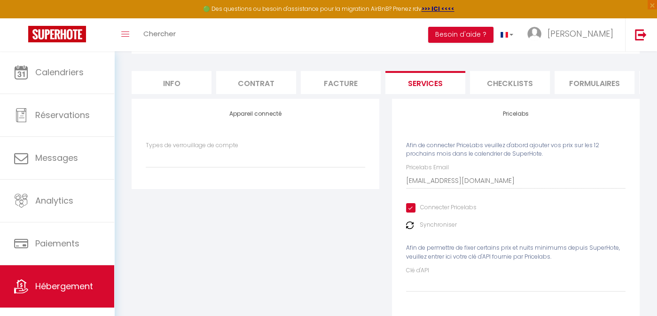
scroll to position [74, 0]
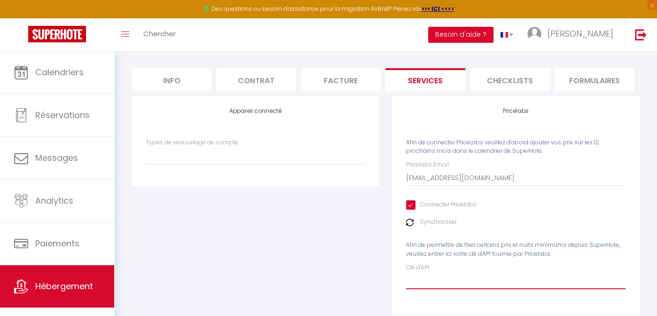
click at [421, 282] on input "Clé d'API" at bounding box center [515, 280] width 219 height 17
paste input "A7FbDwACuof4uZjQq5ByNGB44rCk4uyQo2MboWcl"
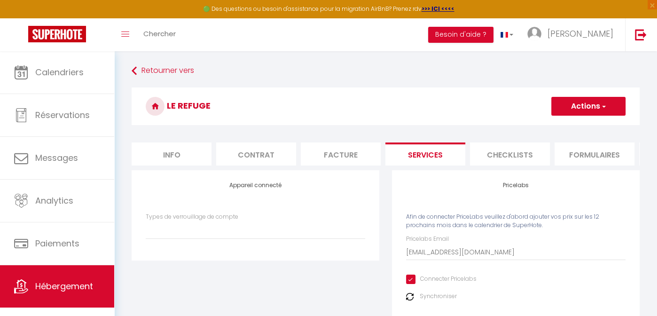
click at [593, 103] on button "Actions" at bounding box center [588, 106] width 74 height 19
click at [572, 128] on link "Enregistrer" at bounding box center [587, 127] width 74 height 12
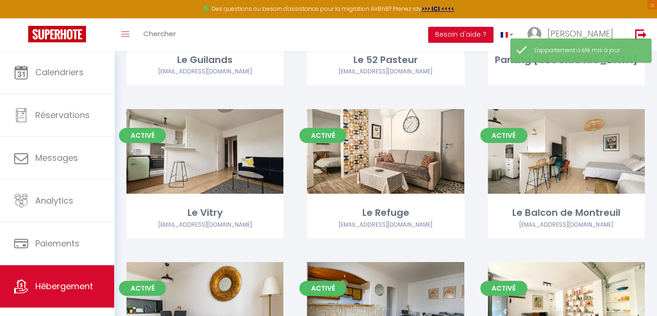
scroll to position [165, 0]
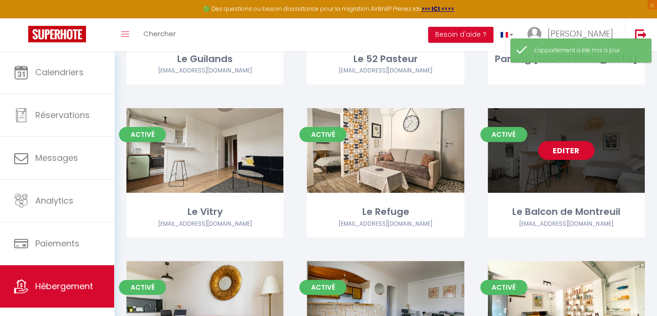
click at [575, 152] on link "Editer" at bounding box center [566, 150] width 56 height 19
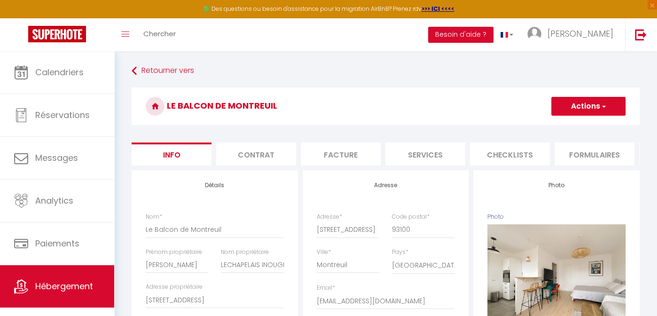
click at [432, 155] on li "Services" at bounding box center [425, 153] width 80 height 23
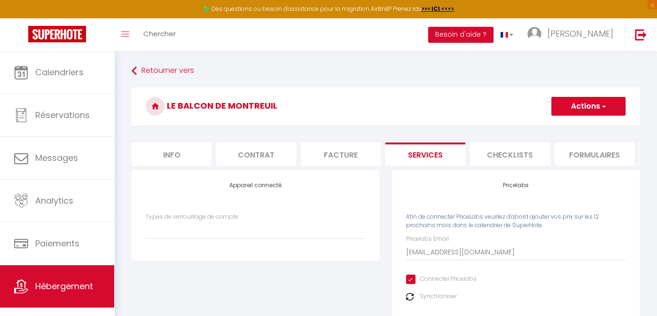
scroll to position [103, 0]
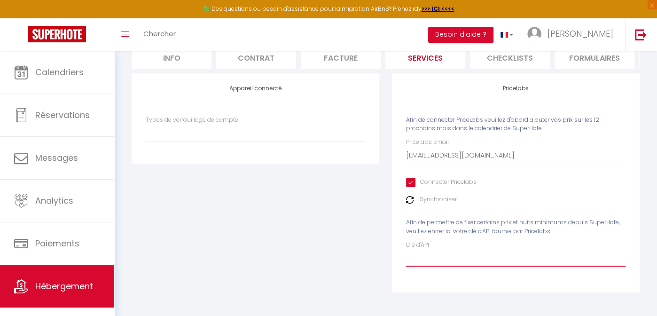
click at [426, 258] on input "Clé d'API" at bounding box center [515, 257] width 219 height 17
paste input "A7FbDwACuof4uZjQq5ByNGB44rCk4uyQo2MboWcl"
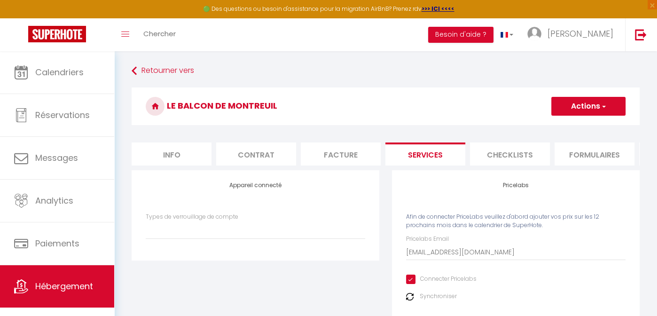
click at [579, 110] on button "Actions" at bounding box center [588, 106] width 74 height 19
click at [570, 122] on link "Enregistrer" at bounding box center [587, 127] width 74 height 12
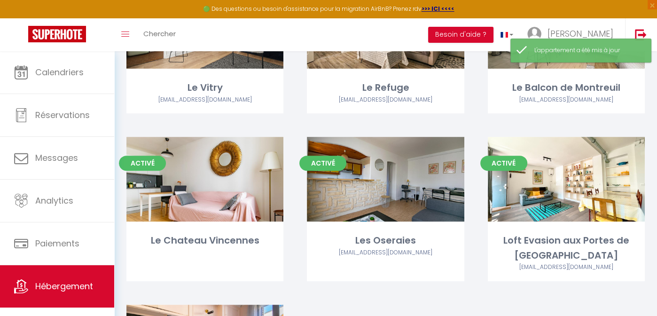
scroll to position [290, 0]
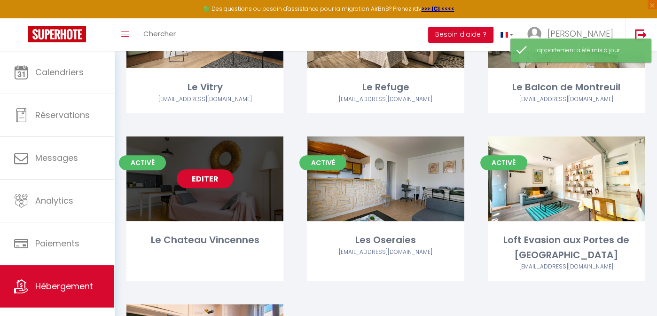
click at [193, 178] on link "Editer" at bounding box center [205, 178] width 56 height 19
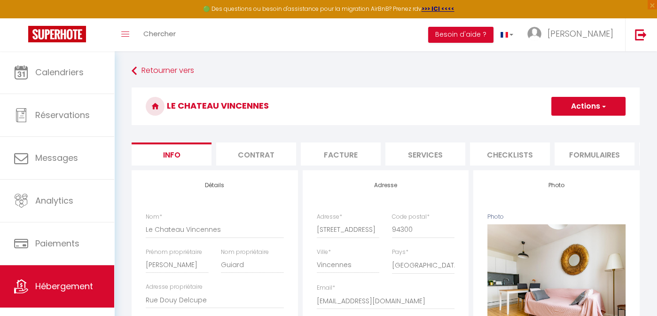
click at [423, 149] on li "Services" at bounding box center [425, 153] width 80 height 23
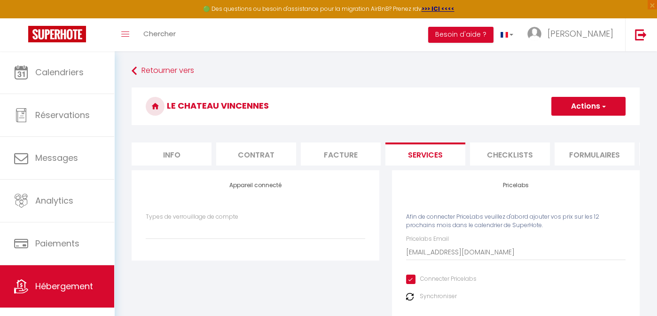
scroll to position [103, 0]
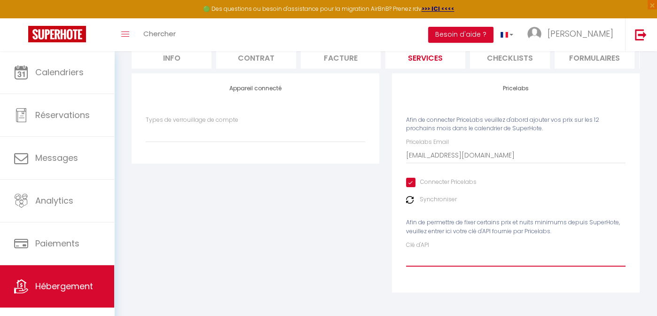
click at [442, 260] on input "Clé d'API" at bounding box center [515, 257] width 219 height 17
paste input "A7FbDwACuof4uZjQq5ByNGB44rCk4uyQo2MboWcl"
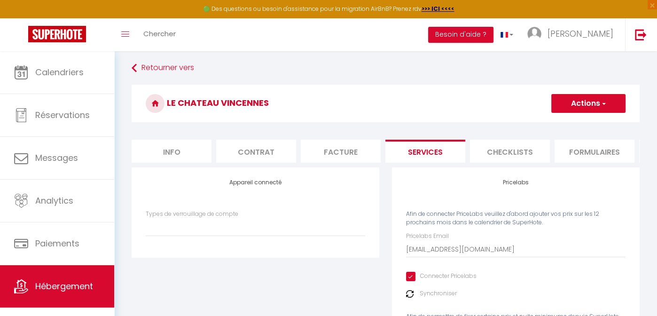
scroll to position [0, 0]
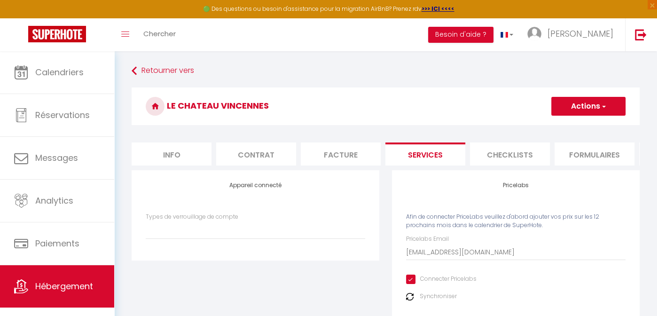
click at [603, 102] on span "button" at bounding box center [603, 105] width 6 height 9
click at [572, 127] on link "Enregistrer" at bounding box center [587, 127] width 74 height 12
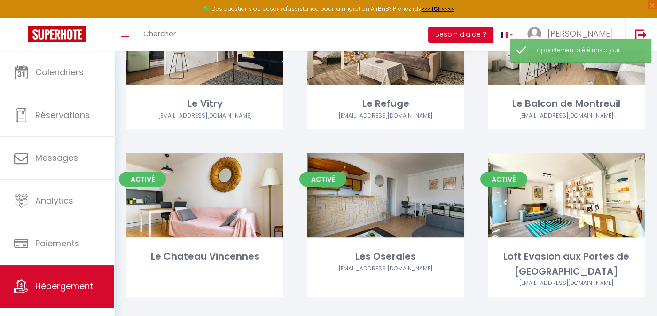
scroll to position [276, 0]
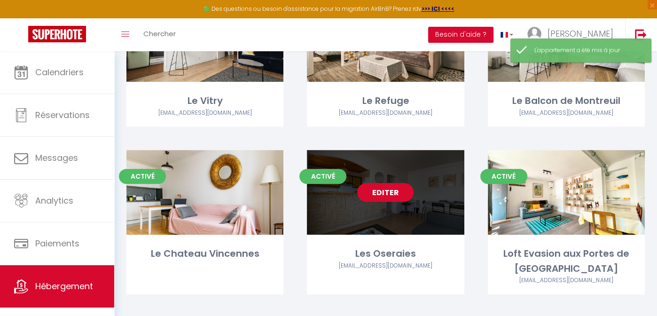
click at [399, 190] on link "Editer" at bounding box center [385, 192] width 56 height 19
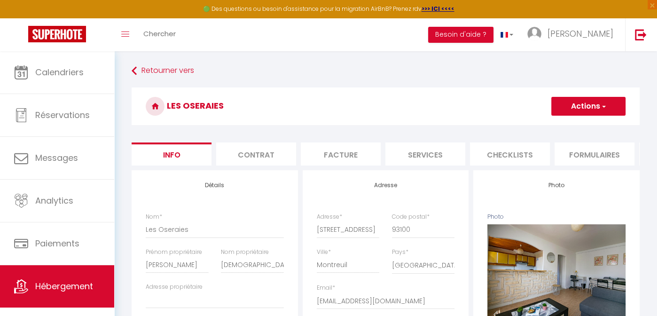
click at [433, 154] on li "Services" at bounding box center [425, 153] width 80 height 23
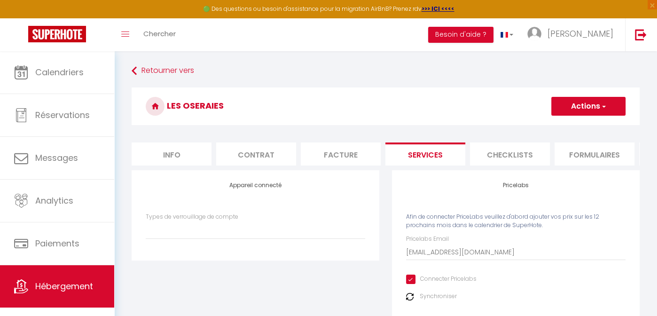
scroll to position [103, 0]
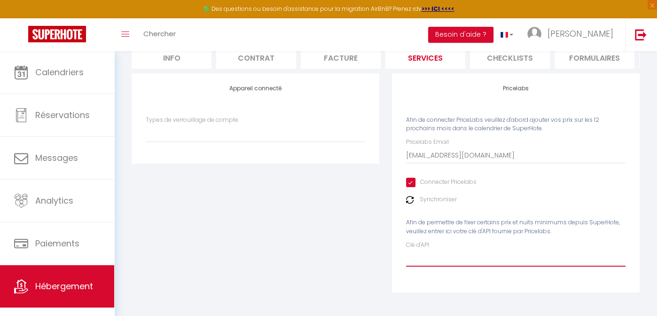
click at [424, 260] on input "Clé d'API" at bounding box center [515, 257] width 219 height 17
paste input "A7FbDwACuof4uZjQq5ByNGB44rCk4uyQo2MboWcl"
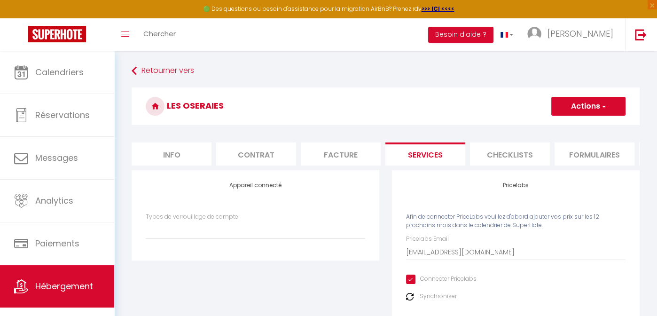
click at [579, 105] on button "Actions" at bounding box center [588, 106] width 74 height 19
click at [572, 128] on link "Enregistrer" at bounding box center [587, 127] width 74 height 12
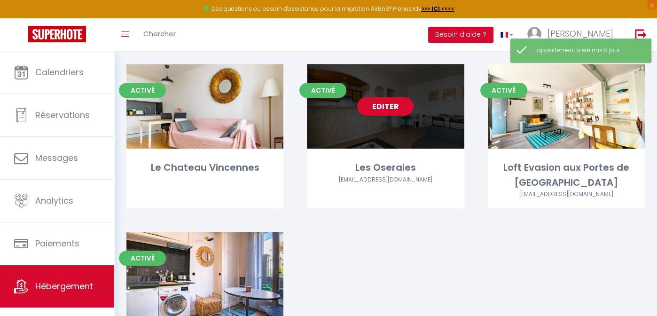
scroll to position [364, 0]
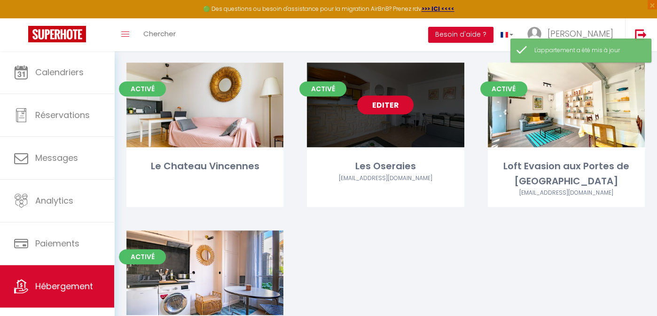
click at [407, 102] on link "Editer" at bounding box center [385, 104] width 56 height 19
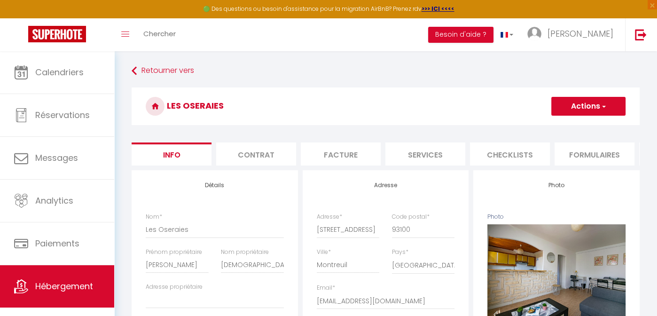
click at [422, 149] on li "Services" at bounding box center [425, 153] width 80 height 23
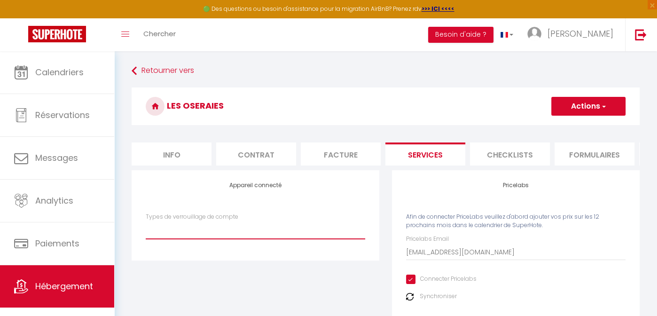
click at [233, 235] on select "Types de verrouillage de compte" at bounding box center [255, 230] width 219 height 18
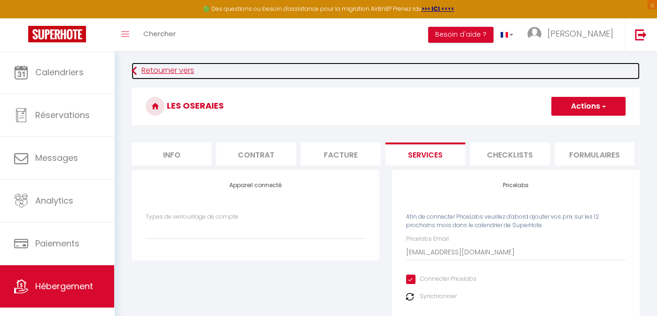
click at [162, 67] on link "Retourner vers" at bounding box center [385, 70] width 508 height 17
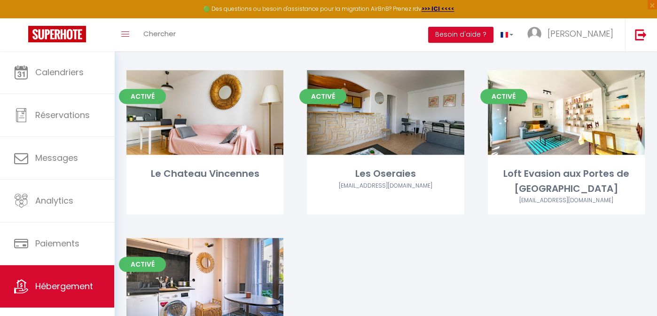
scroll to position [357, 0]
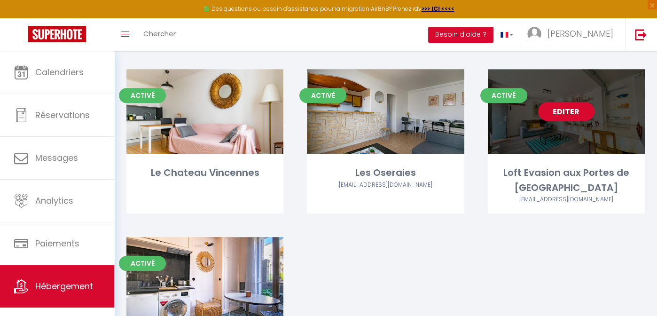
click at [572, 110] on link "Editer" at bounding box center [566, 111] width 56 height 19
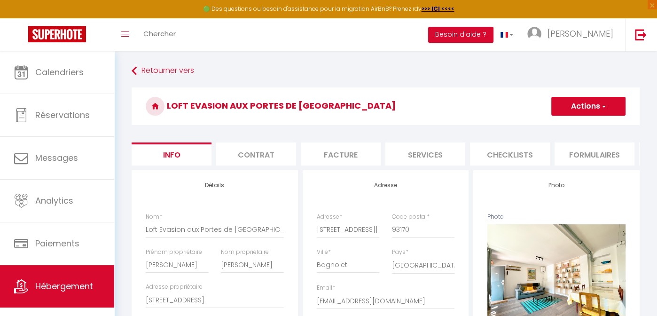
click at [430, 150] on li "Services" at bounding box center [425, 153] width 80 height 23
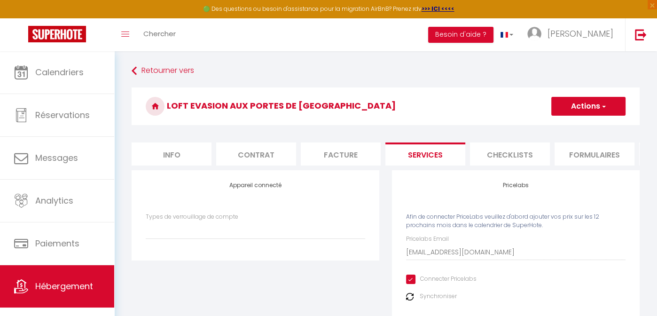
scroll to position [103, 0]
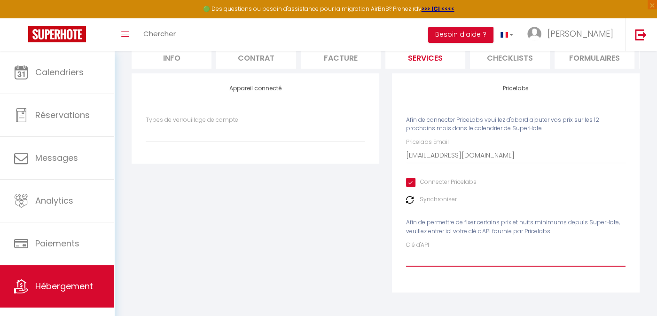
click at [440, 261] on input "Clé d'API" at bounding box center [515, 257] width 219 height 17
paste input "A7FbDwACuof4uZjQq5ByNGB44rCk4uyQo2MboWcl"
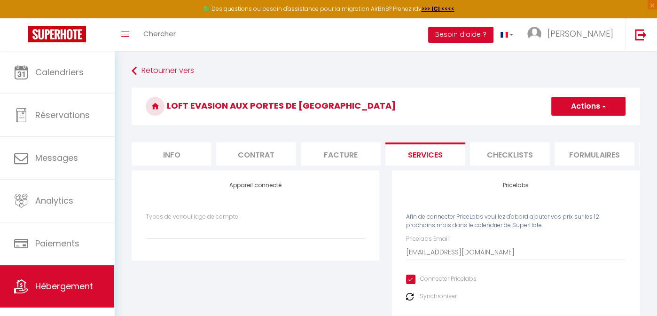
click at [575, 105] on button "Actions" at bounding box center [588, 106] width 74 height 19
click at [567, 125] on link "Enregistrer" at bounding box center [587, 127] width 74 height 12
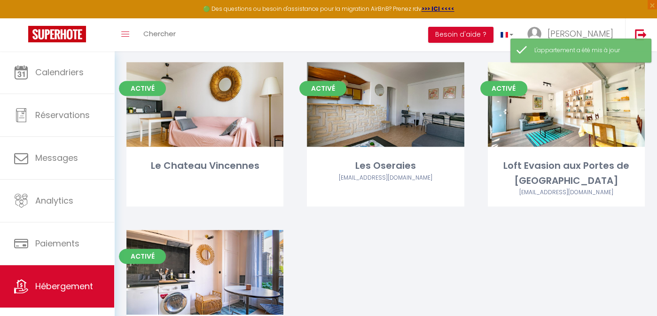
scroll to position [367, 0]
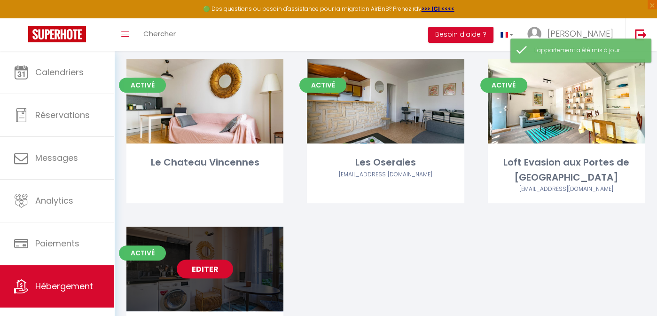
click at [197, 259] on link "Editer" at bounding box center [205, 268] width 56 height 19
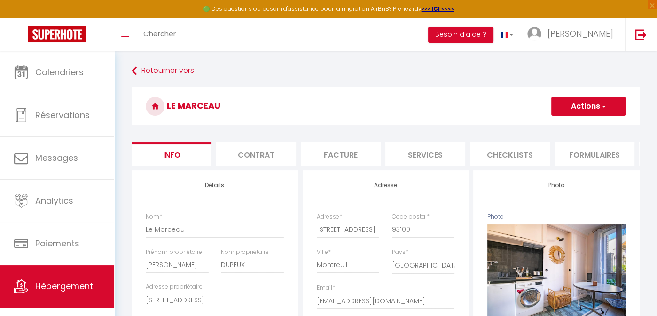
click at [421, 153] on li "Services" at bounding box center [425, 153] width 80 height 23
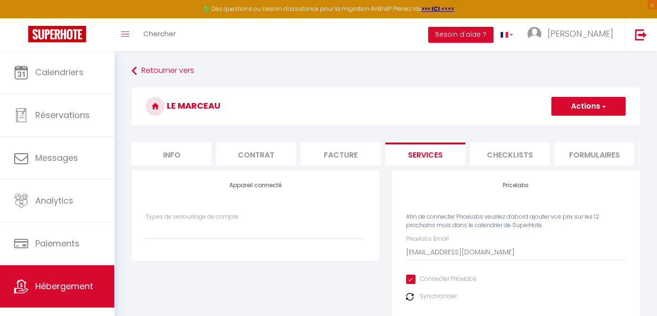
scroll to position [103, 0]
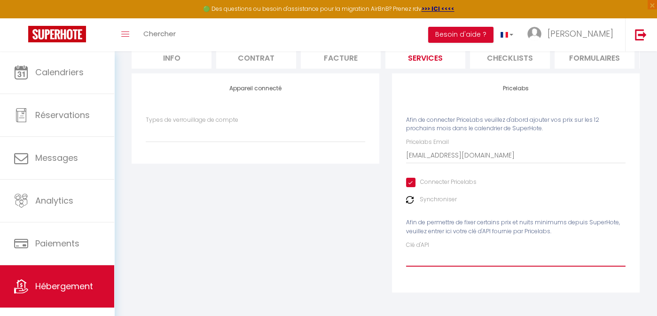
click at [449, 259] on input "Clé d'API" at bounding box center [515, 257] width 219 height 17
paste input "A7FbDwACuof4uZjQq5ByNGB44rCk4uyQo2MboWcl"
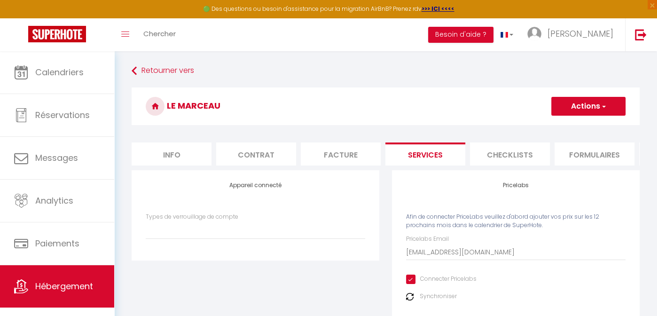
click at [591, 105] on button "Actions" at bounding box center [588, 106] width 74 height 19
click at [569, 128] on link "Enregistrer" at bounding box center [587, 127] width 74 height 12
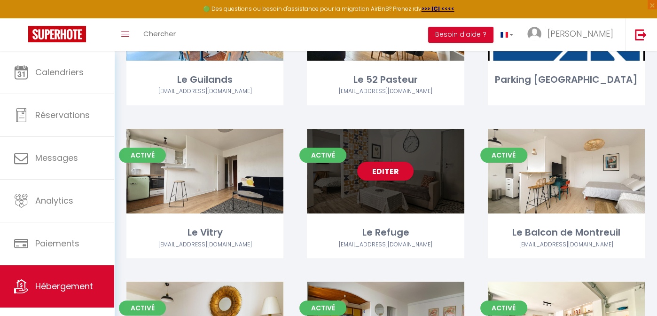
scroll to position [146, 0]
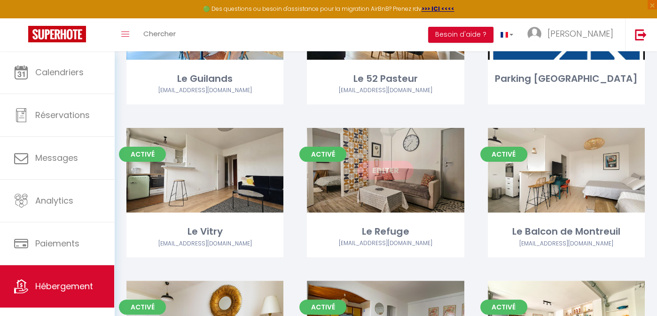
click at [393, 167] on link "Editer" at bounding box center [385, 170] width 56 height 19
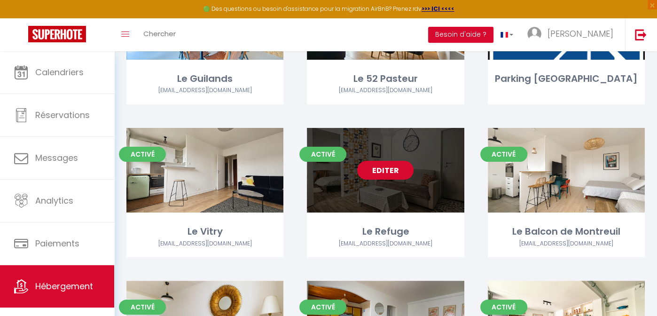
click at [393, 167] on link "Editer" at bounding box center [385, 170] width 56 height 19
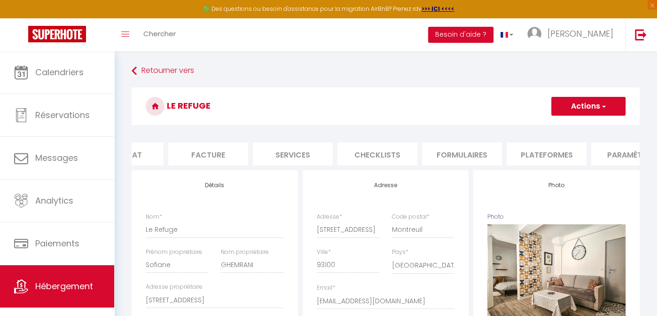
scroll to position [0, 133]
click at [530, 155] on li "Plateformes" at bounding box center [546, 153] width 80 height 23
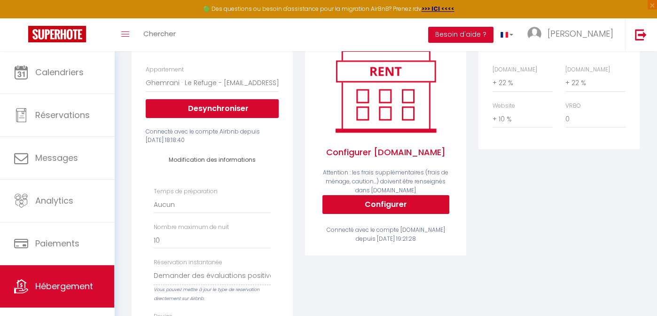
scroll to position [150, 0]
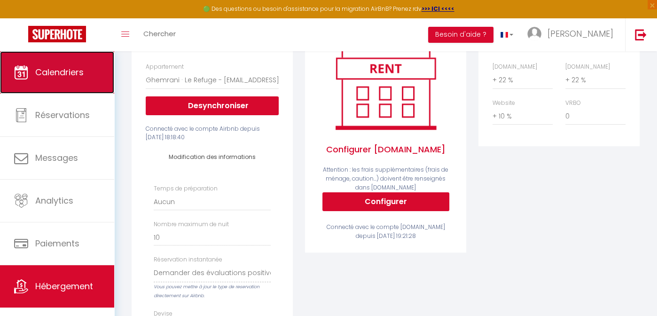
click at [42, 77] on span "Calendriers" at bounding box center [59, 72] width 48 height 12
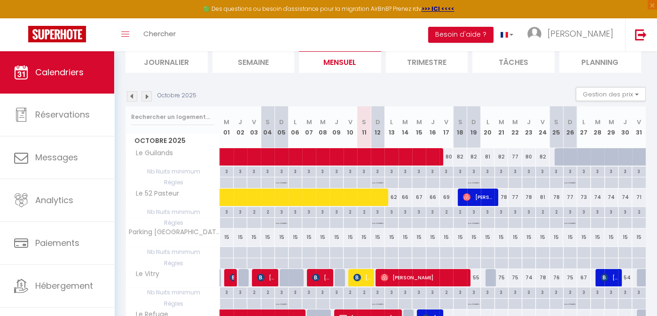
scroll to position [68, 0]
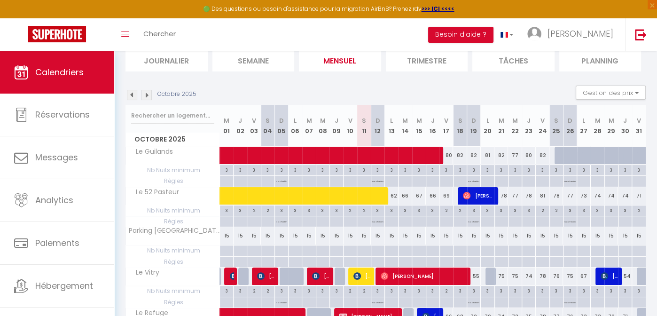
click at [515, 209] on div "3" at bounding box center [514, 209] width 13 height 9
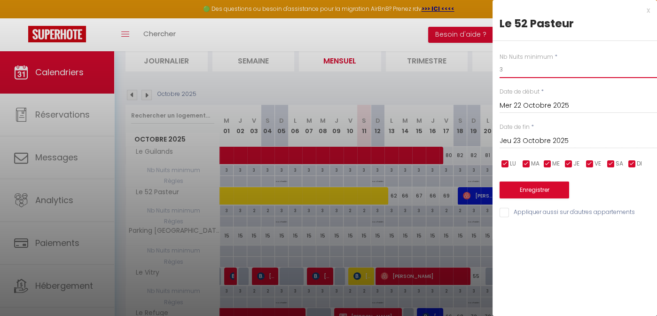
drag, startPoint x: 509, startPoint y: 67, endPoint x: 494, endPoint y: 68, distance: 15.1
click at [494, 68] on div "Nb Nuits minimum * 3 Date de début * [DATE] < [DATE] > Dim Lun Mar Mer Jeu Ven …" at bounding box center [574, 130] width 164 height 178
click at [538, 186] on button "Enregistrer" at bounding box center [534, 189] width 70 height 17
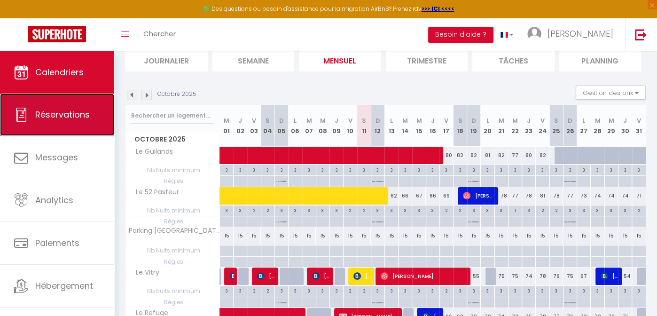
click at [64, 118] on span "Réservations" at bounding box center [62, 114] width 54 height 12
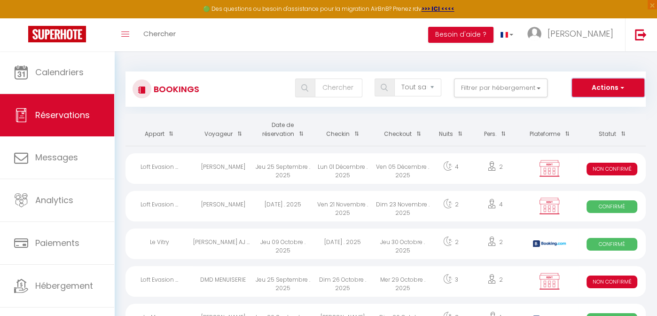
click at [604, 85] on button "Actions" at bounding box center [608, 87] width 72 height 19
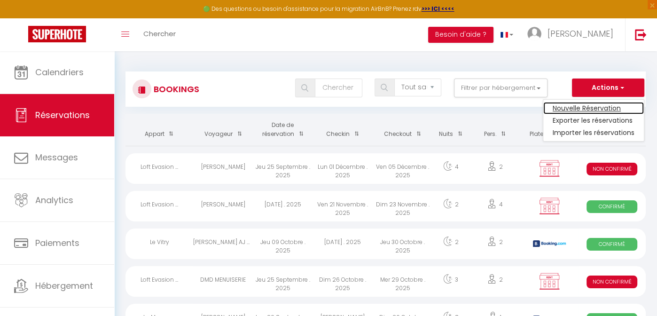
click at [568, 108] on link "Nouvelle Réservation" at bounding box center [593, 108] width 101 height 12
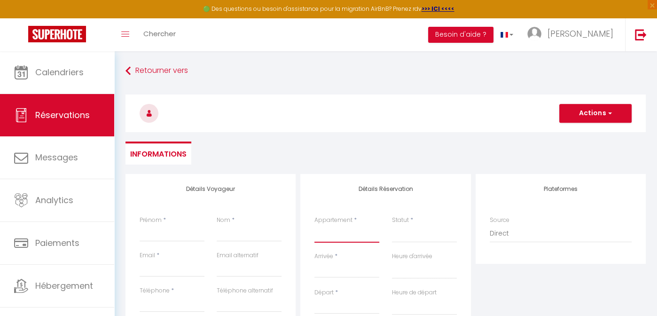
click at [330, 233] on select "Le Guilands [GEOGRAPHIC_DATA] Mairie de [GEOGRAPHIC_DATA] [GEOGRAPHIC_DATA] [GE…" at bounding box center [346, 233] width 65 height 18
click at [314, 224] on select "Le Guilands [GEOGRAPHIC_DATA] Mairie de [GEOGRAPHIC_DATA] [GEOGRAPHIC_DATA] [GE…" at bounding box center [346, 233] width 65 height 18
click at [334, 165] on div "Retourner vers Actions Enregistrer Actions Enregistrer [PERSON_NAME] et éditer …" at bounding box center [385, 117] width 532 height 111
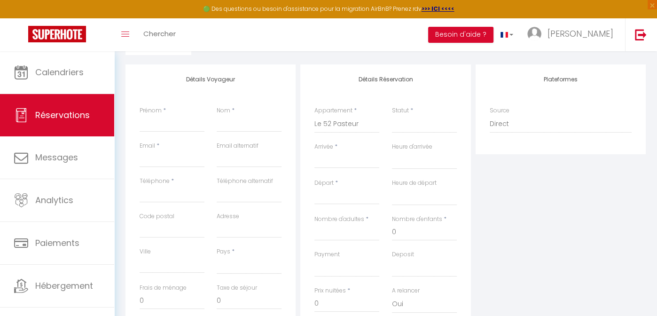
click at [359, 160] on input "Arrivée" at bounding box center [346, 161] width 65 height 12
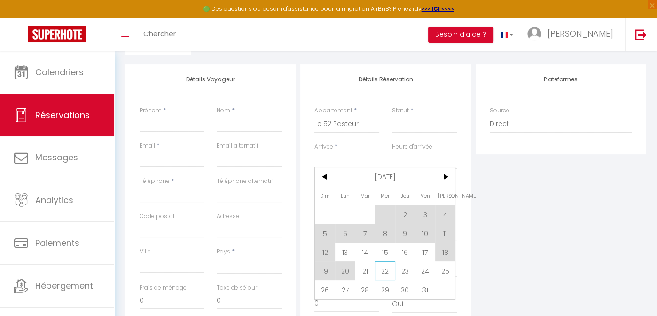
click at [384, 271] on span "22" at bounding box center [385, 270] width 20 height 19
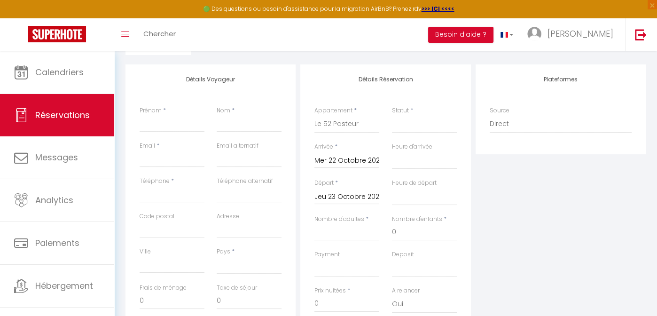
scroll to position [170, 0]
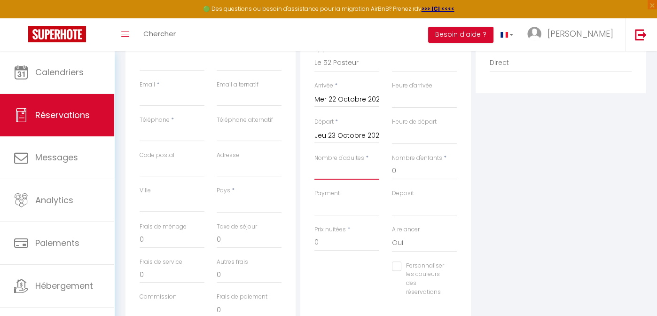
click at [325, 169] on input "Nombre d'adultes" at bounding box center [346, 170] width 65 height 17
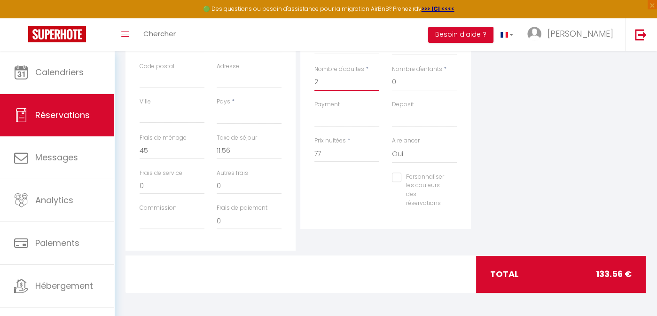
scroll to position [220, 0]
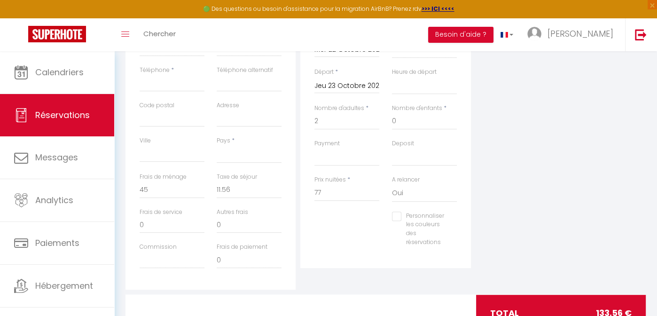
click at [584, 202] on div "Plateformes Source Direct [DOMAIN_NAME] [DOMAIN_NAME] Chalet montagne Expedia G…" at bounding box center [560, 122] width 175 height 336
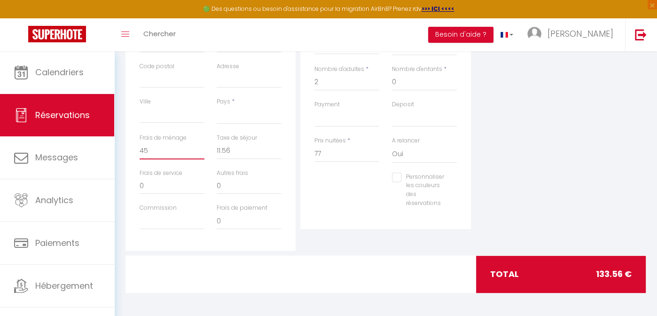
drag, startPoint x: 156, startPoint y: 147, endPoint x: 131, endPoint y: 149, distance: 25.4
click at [131, 149] on div "Détails Voyageur Prénom * Nom * Email * Email alternatif Téléphone * Téléphone …" at bounding box center [210, 83] width 170 height 336
click at [371, 265] on div at bounding box center [386, 273] width 178 height 37
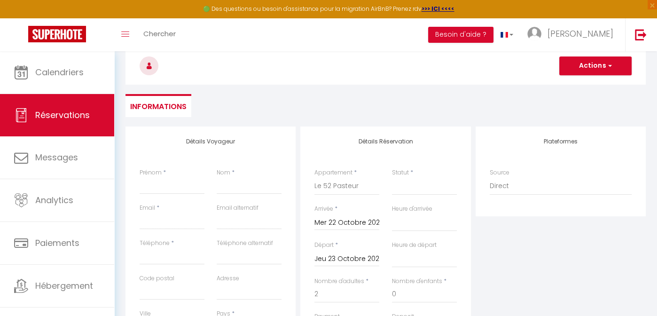
scroll to position [0, 0]
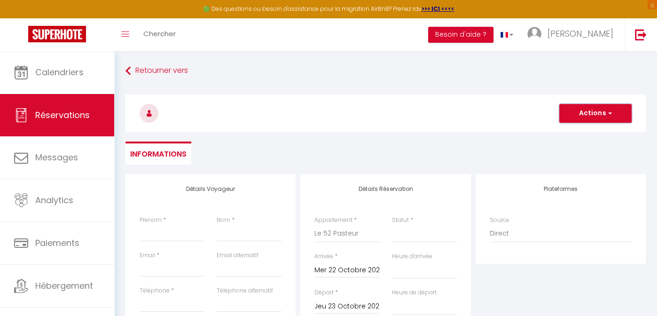
click at [596, 115] on button "Actions" at bounding box center [595, 113] width 72 height 19
click at [172, 242] on div "Prénom *" at bounding box center [171, 233] width 77 height 35
click at [186, 237] on input "Prénom" at bounding box center [171, 232] width 65 height 17
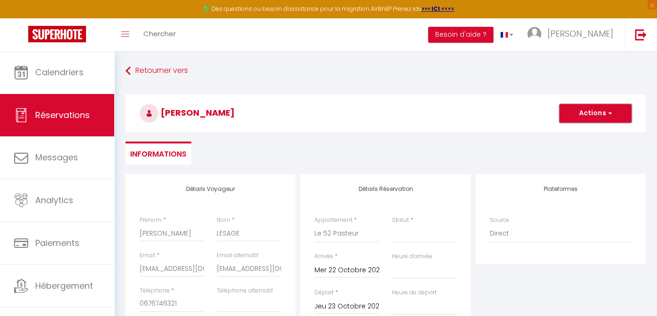
click at [606, 115] on span "button" at bounding box center [608, 113] width 6 height 8
click at [569, 132] on link "Enregistrer" at bounding box center [586, 134] width 74 height 12
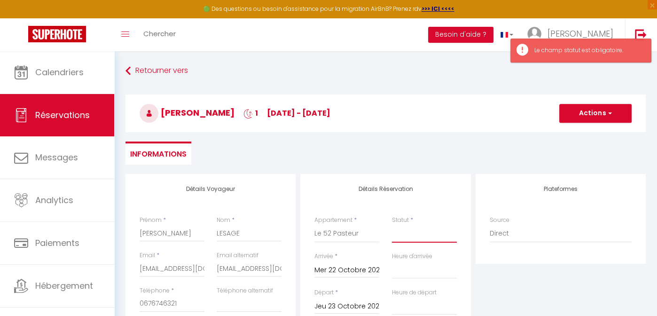
click at [425, 238] on select "Confirmé Non Confirmé [PERSON_NAME] par le voyageur No Show Request" at bounding box center [424, 233] width 65 height 18
click at [392, 224] on select "Confirmé Non Confirmé [PERSON_NAME] par le voyageur No Show Request" at bounding box center [424, 233] width 65 height 18
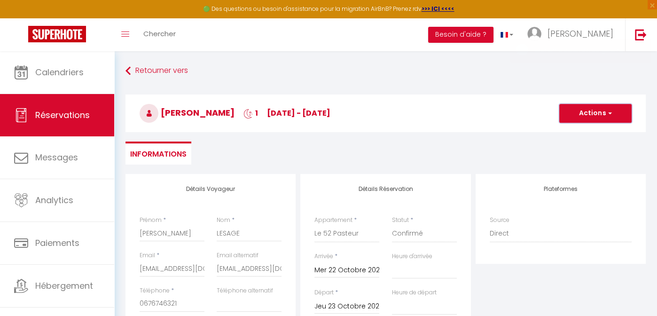
click at [594, 120] on button "Actions" at bounding box center [595, 113] width 72 height 19
click at [575, 133] on link "Enregistrer" at bounding box center [586, 134] width 74 height 12
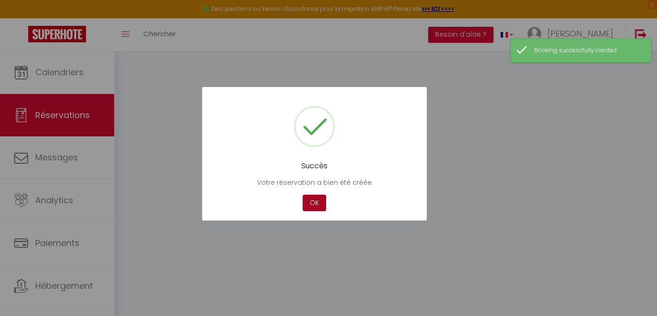
click at [313, 202] on button "OK" at bounding box center [313, 202] width 23 height 16
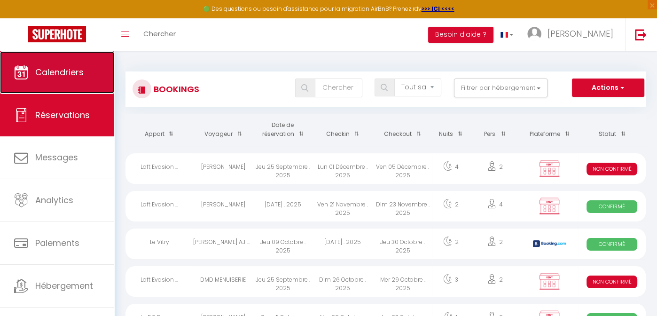
click at [65, 76] on span "Calendriers" at bounding box center [59, 72] width 48 height 12
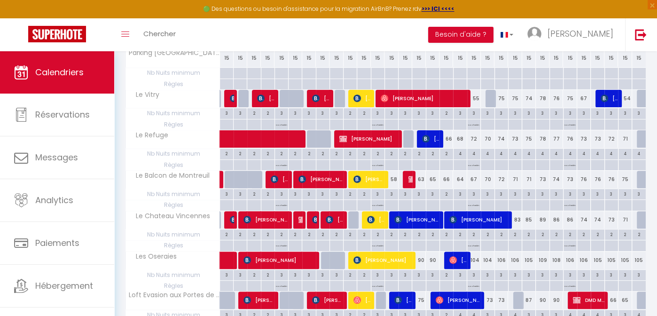
scroll to position [245, 0]
click at [421, 271] on div "3" at bounding box center [418, 274] width 13 height 9
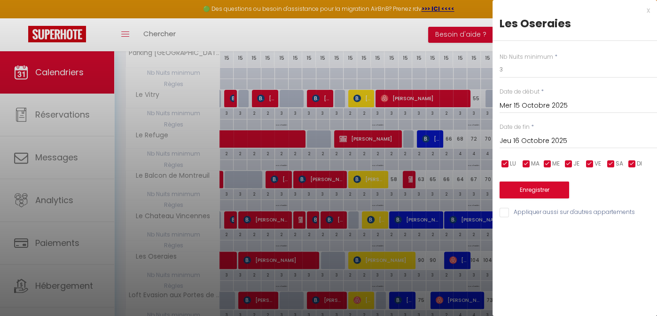
click at [566, 141] on input "Jeu 16 Octobre 2025" at bounding box center [577, 141] width 157 height 12
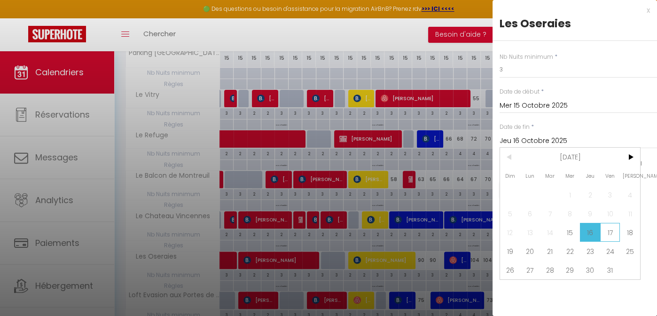
click at [614, 236] on span "17" at bounding box center [610, 232] width 20 height 19
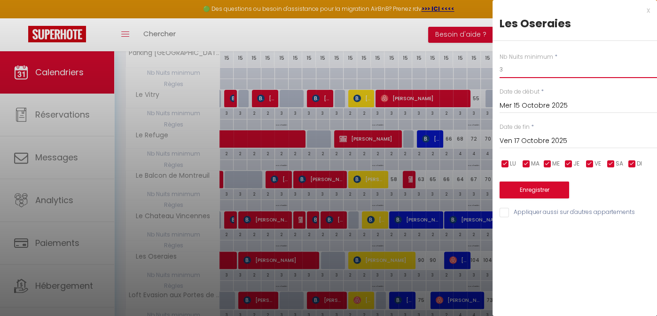
drag, startPoint x: 515, startPoint y: 67, endPoint x: 497, endPoint y: 71, distance: 18.8
click at [497, 71] on div "Nb Nuits minimum * 3 Date de début * [DATE] < [DATE] > Dim Lun Mar Mer Jeu Ven …" at bounding box center [574, 130] width 164 height 178
click at [538, 194] on button "Enregistrer" at bounding box center [534, 189] width 70 height 17
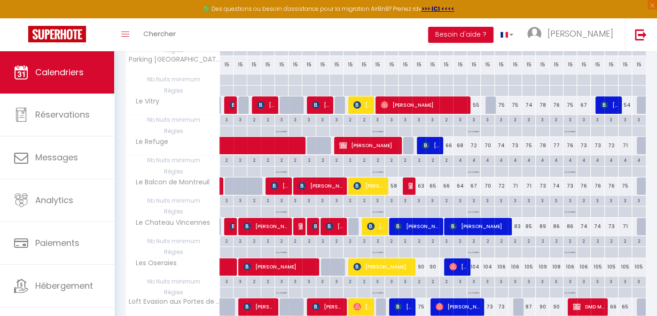
scroll to position [335, 0]
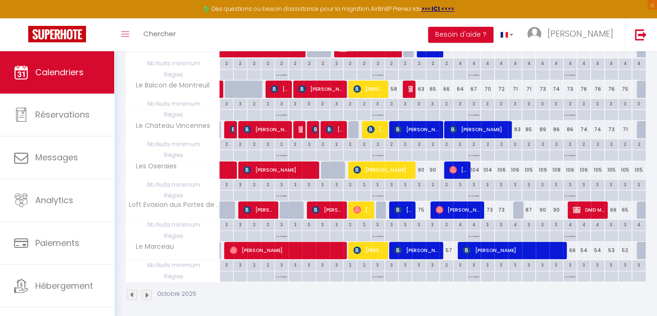
click at [449, 260] on div "2" at bounding box center [446, 264] width 13 height 9
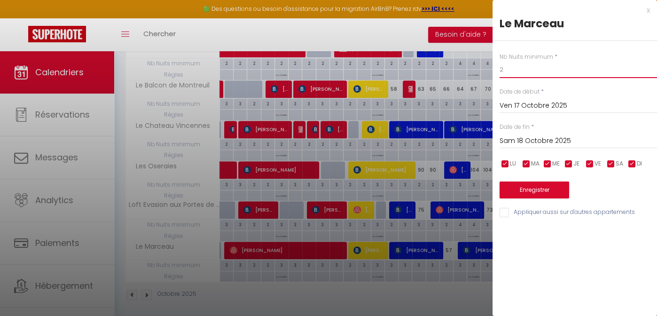
drag, startPoint x: 508, startPoint y: 71, endPoint x: 494, endPoint y: 70, distance: 14.1
click at [494, 70] on div "Nb Nuits minimum * 2 Date de début * [DATE] < [DATE] > Dim Lun Mar Mer Jeu Ven …" at bounding box center [574, 130] width 164 height 178
click at [524, 188] on button "Enregistrer" at bounding box center [534, 189] width 70 height 17
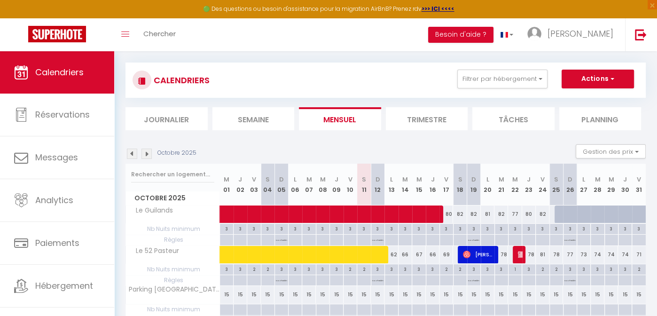
scroll to position [0, 0]
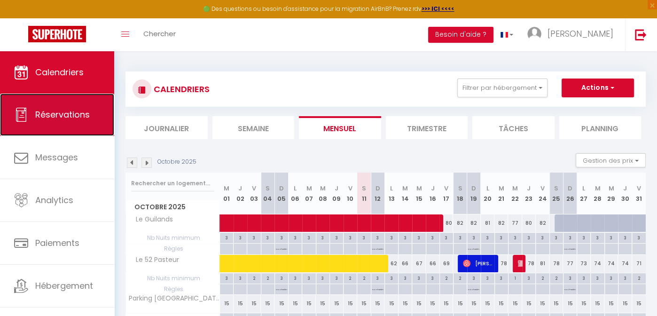
click at [56, 111] on span "Réservations" at bounding box center [62, 114] width 54 height 12
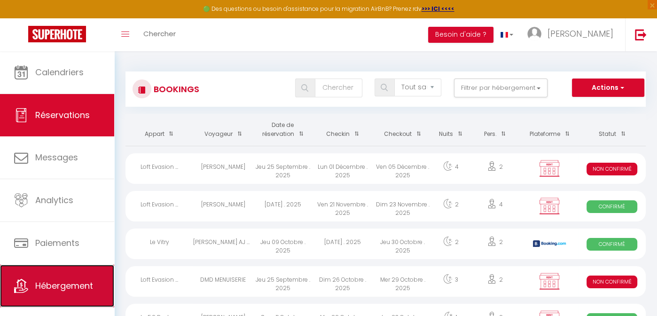
click at [62, 279] on span "Hébergement" at bounding box center [64, 285] width 58 height 12
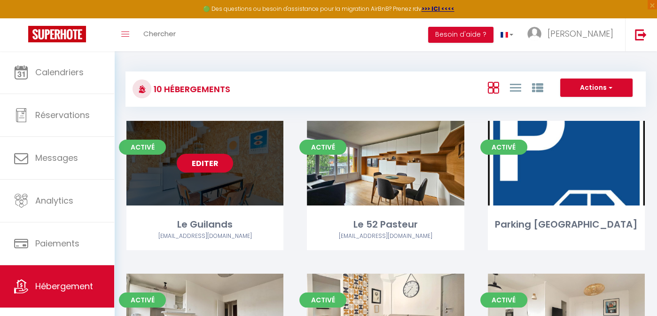
click at [207, 162] on link "Editer" at bounding box center [205, 163] width 56 height 19
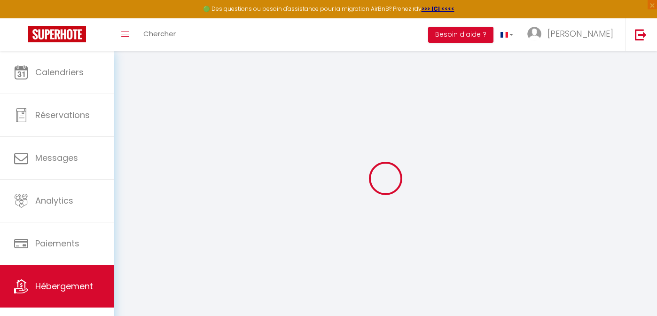
select select "4"
select select "2"
select select "1"
select select "15:00"
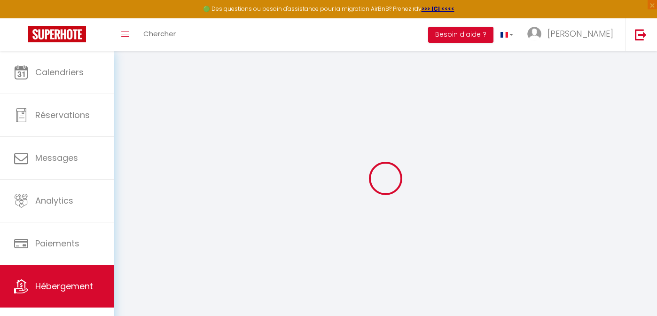
select select "18:00"
select select "10:00"
select select "15221"
select select "28"
select select "5019-1170048625235108104"
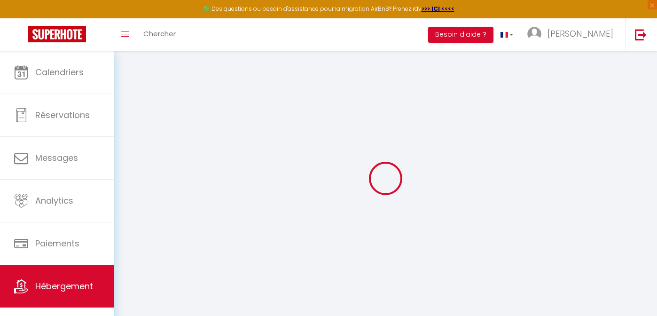
select select "+ 22 %"
select select "+ 10 %"
checkbox input "false"
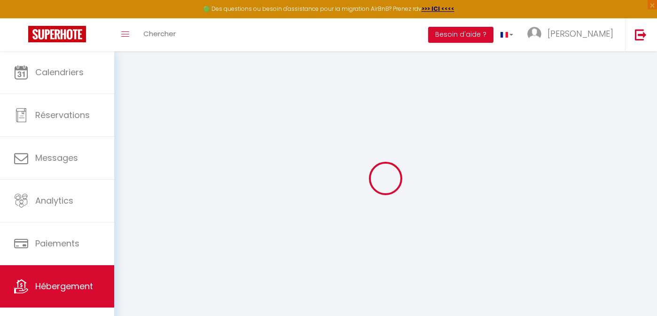
checkbox input "false"
select select "1"
select select "well_reviewed_guests"
select select "EUR"
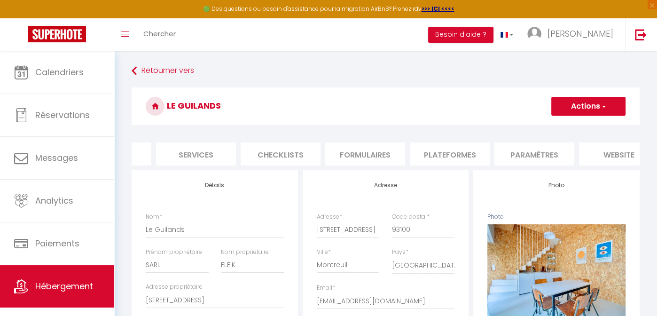
scroll to position [0, 231]
click at [446, 151] on li "Plateformes" at bounding box center [448, 153] width 80 height 23
select select
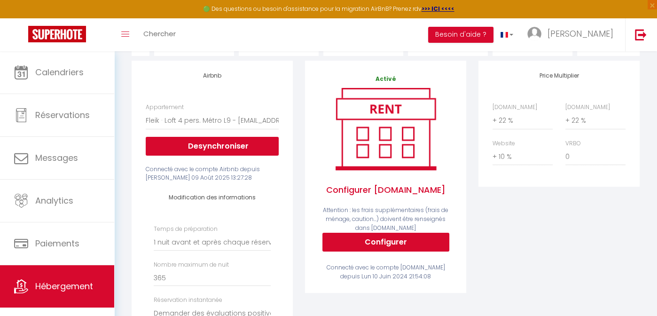
scroll to position [100, 0]
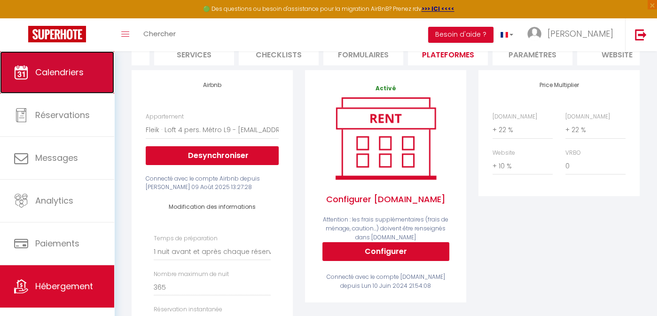
click at [68, 70] on span "Calendriers" at bounding box center [59, 72] width 48 height 12
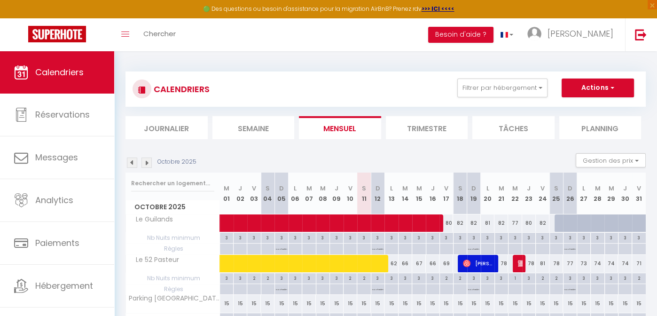
click at [177, 128] on li "Journalier" at bounding box center [166, 127] width 82 height 23
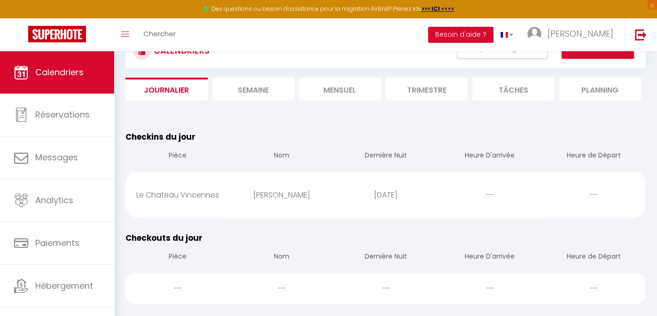
scroll to position [40, 0]
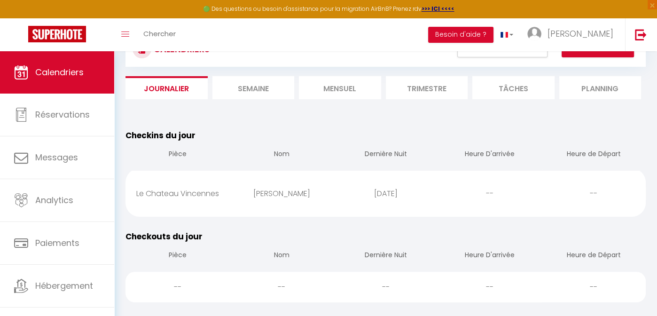
click at [348, 88] on li "Mensuel" at bounding box center [340, 87] width 82 height 23
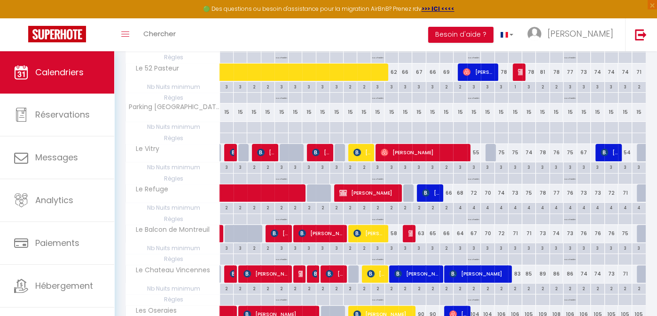
scroll to position [188, 0]
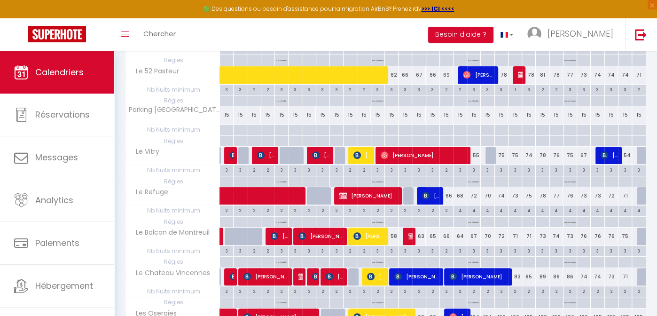
click at [511, 165] on div "3" at bounding box center [514, 169] width 13 height 9
type input "3"
type input "Mer 22 Octobre 2025"
type input "Jeu 23 Octobre 2025"
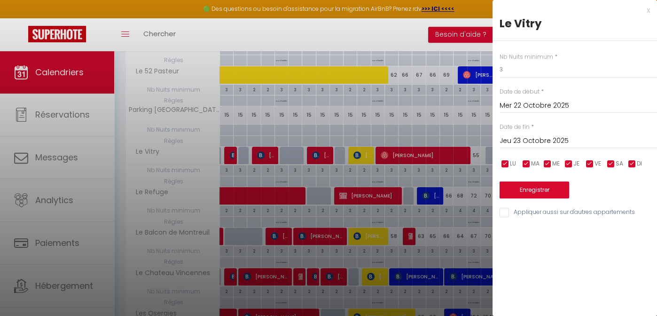
scroll to position [0, 0]
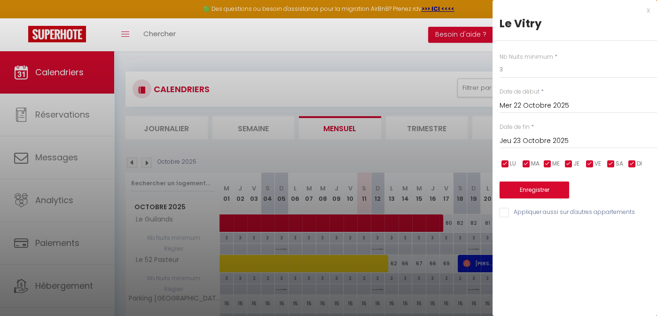
click at [645, 13] on div "x" at bounding box center [570, 10] width 157 height 11
